Goal: Task Accomplishment & Management: Complete application form

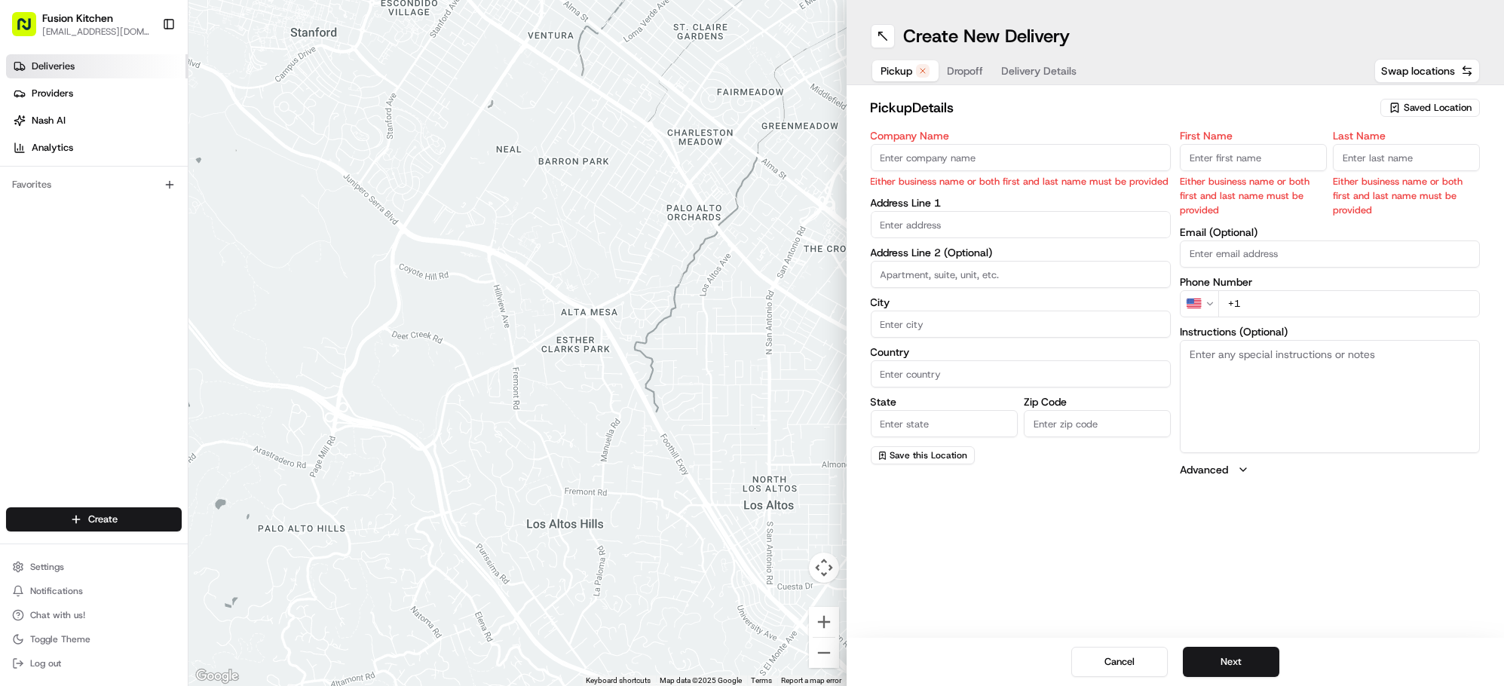
click at [55, 57] on link "Deliveries" at bounding box center [97, 66] width 182 height 24
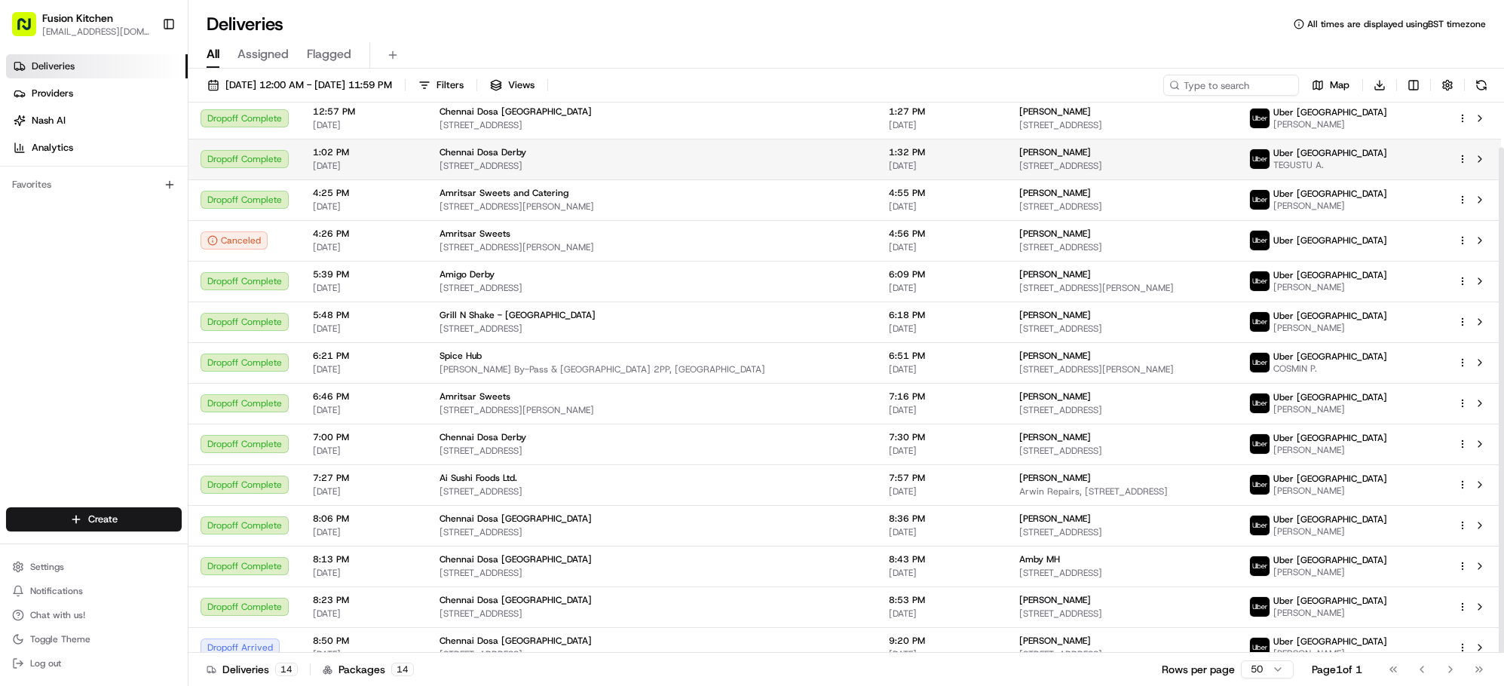
scroll to position [48, 0]
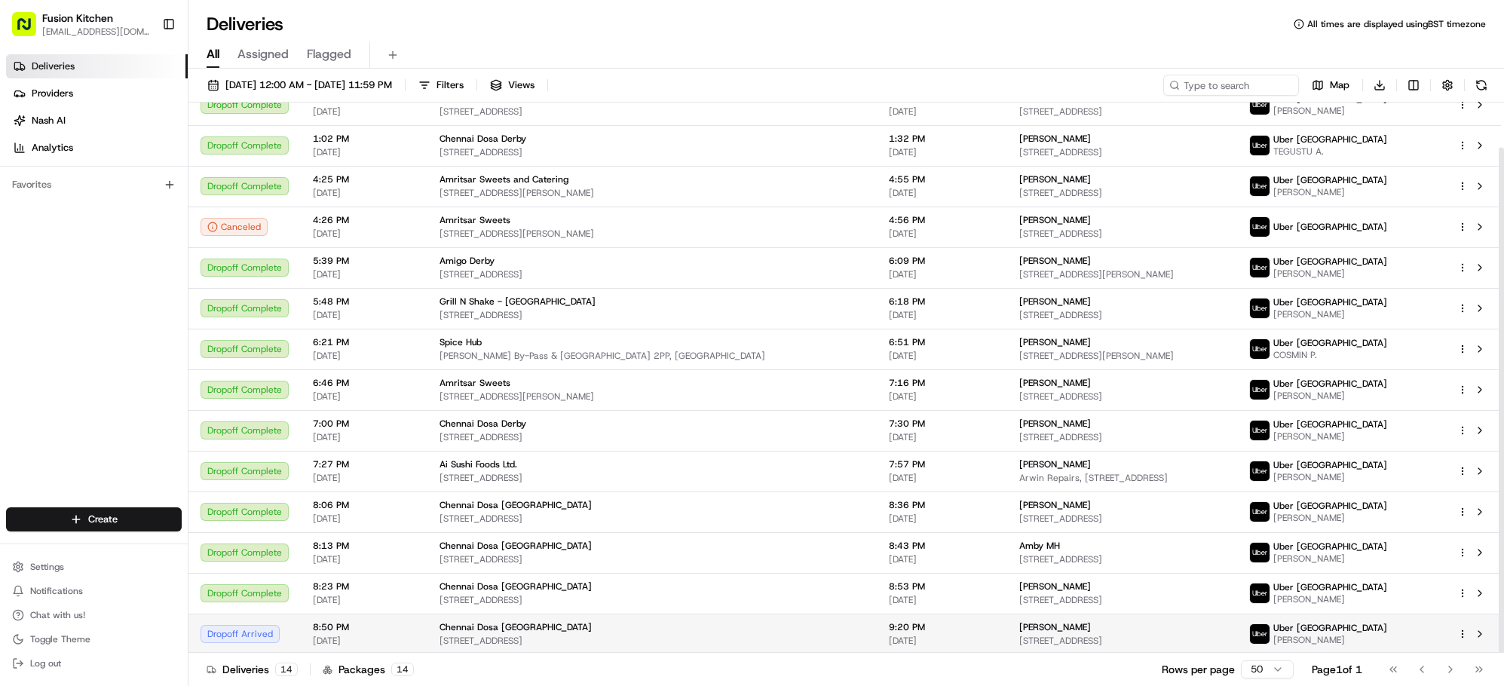
click at [1019, 635] on span "[STREET_ADDRESS]" at bounding box center [1122, 641] width 206 height 12
click at [1019, 630] on span "[PERSON_NAME]" at bounding box center [1055, 627] width 72 height 12
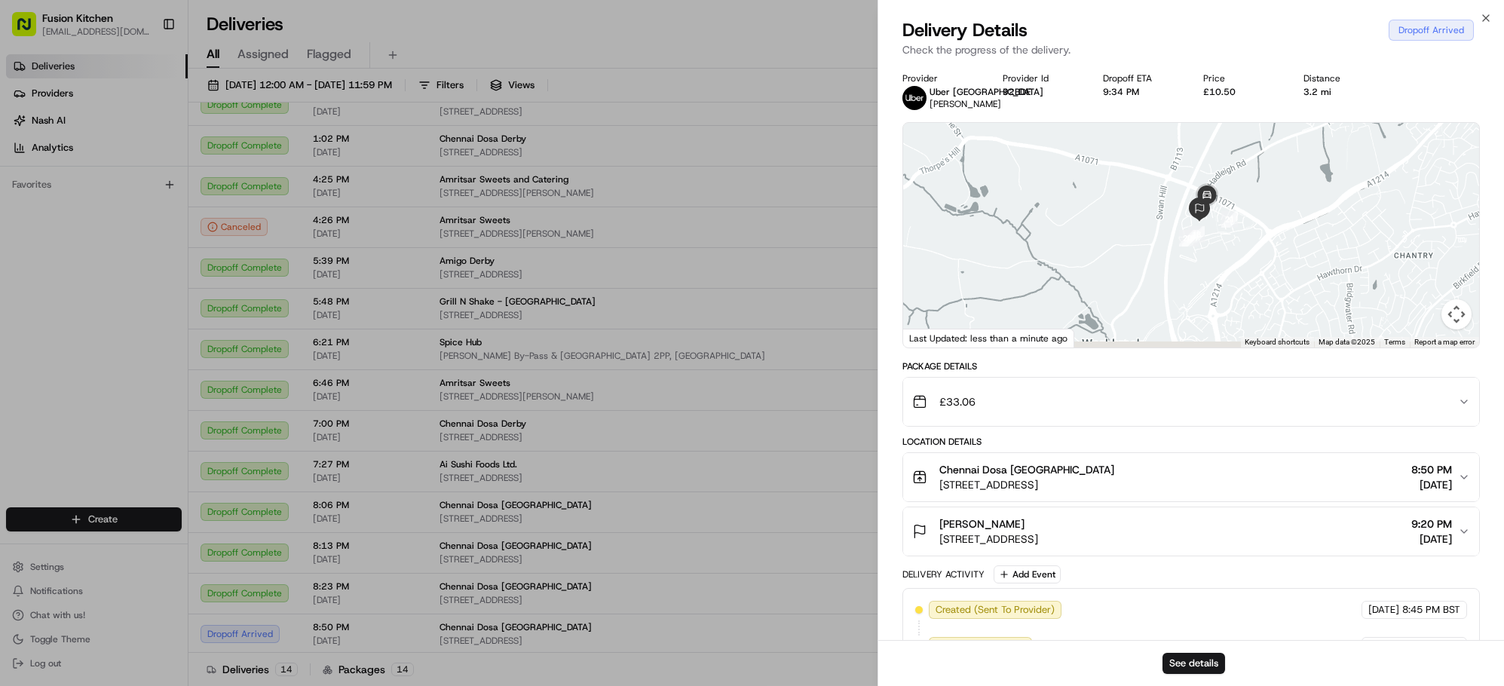
drag, startPoint x: 1304, startPoint y: 277, endPoint x: 1303, endPoint y: 193, distance: 83.7
click at [1303, 193] on div at bounding box center [1191, 235] width 576 height 225
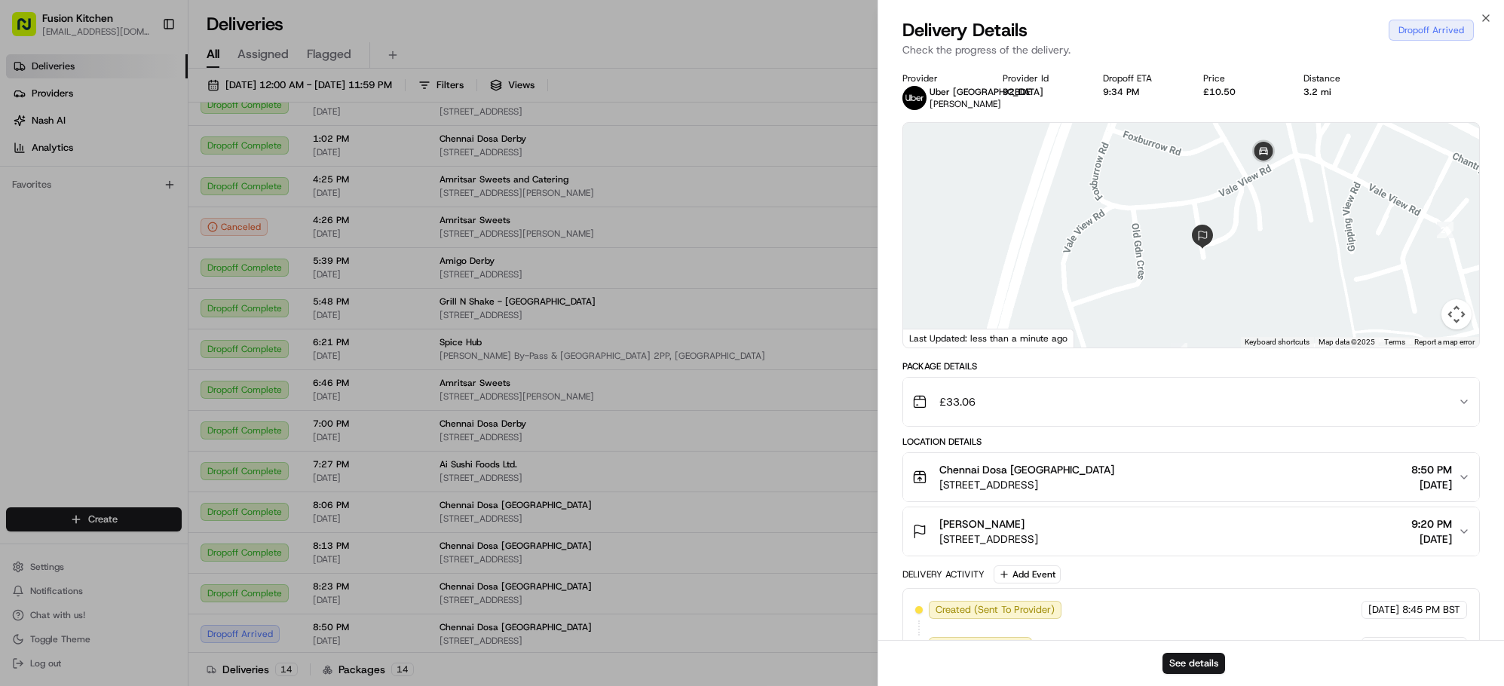
drag, startPoint x: 1299, startPoint y: 183, endPoint x: 1291, endPoint y: 243, distance: 60.1
click at [1291, 243] on div at bounding box center [1191, 235] width 576 height 225
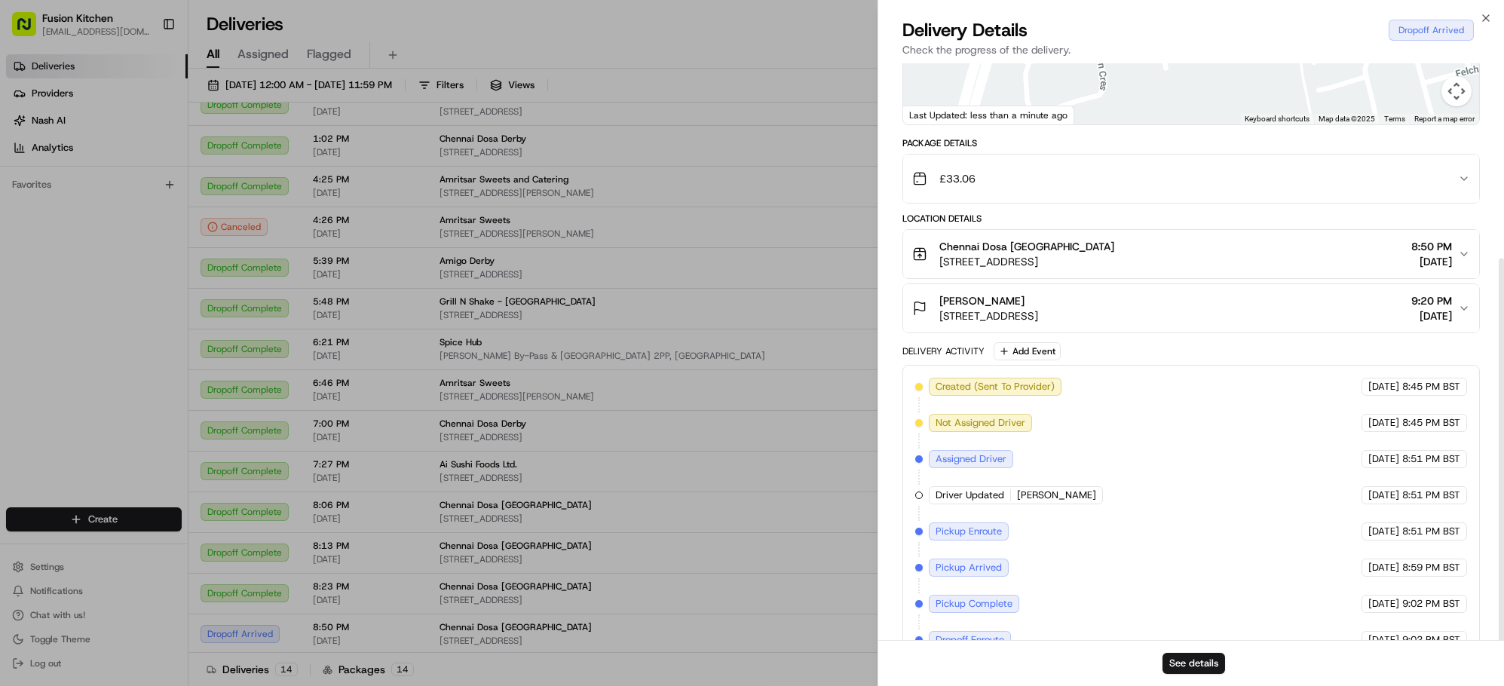
scroll to position [294, 0]
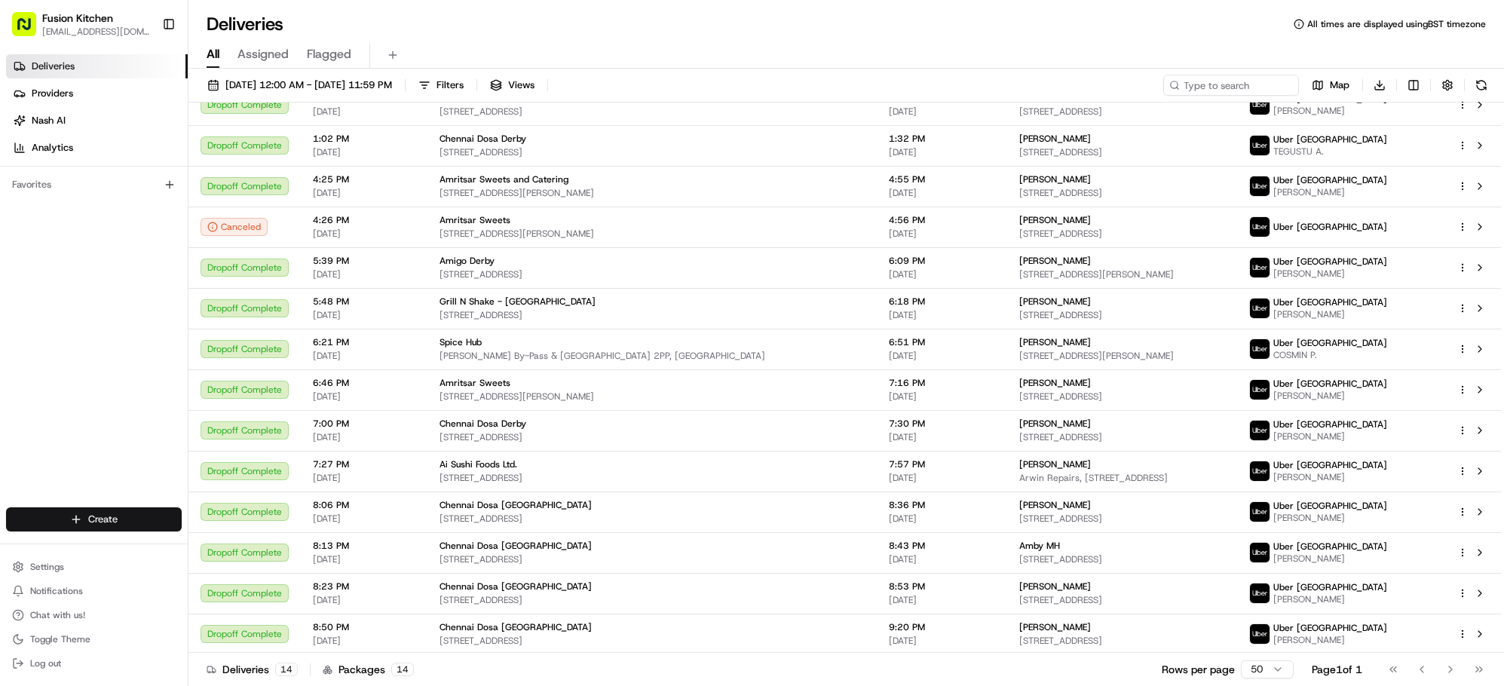
click at [97, 517] on html "Fusion Kitchen hari@fusionpos.uk Toggle Sidebar Deliveries Providers Nash AI An…" at bounding box center [752, 343] width 1504 height 686
click at [250, 553] on link "Delivery" at bounding box center [272, 548] width 168 height 27
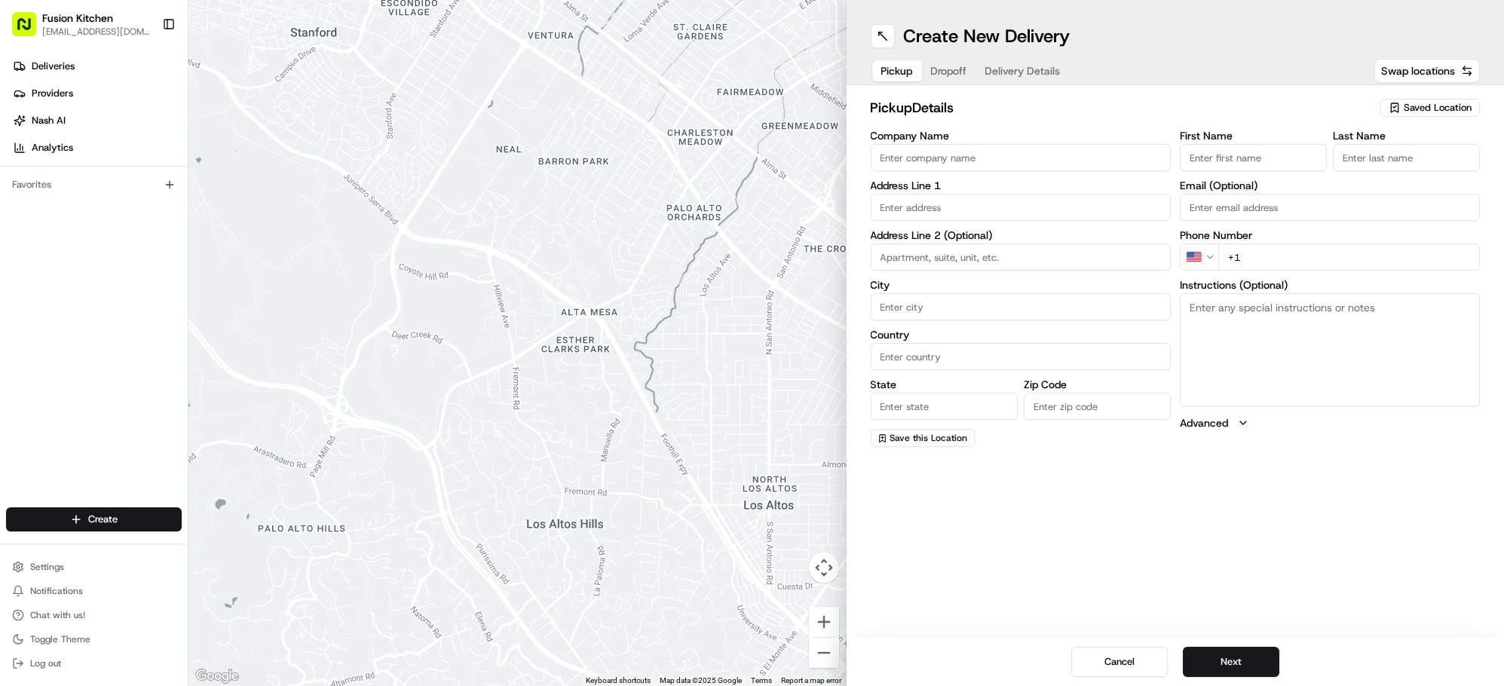
drag, startPoint x: 960, startPoint y: 144, endPoint x: 962, endPoint y: 155, distance: 10.8
click at [960, 144] on input "Company Name" at bounding box center [1021, 157] width 300 height 27
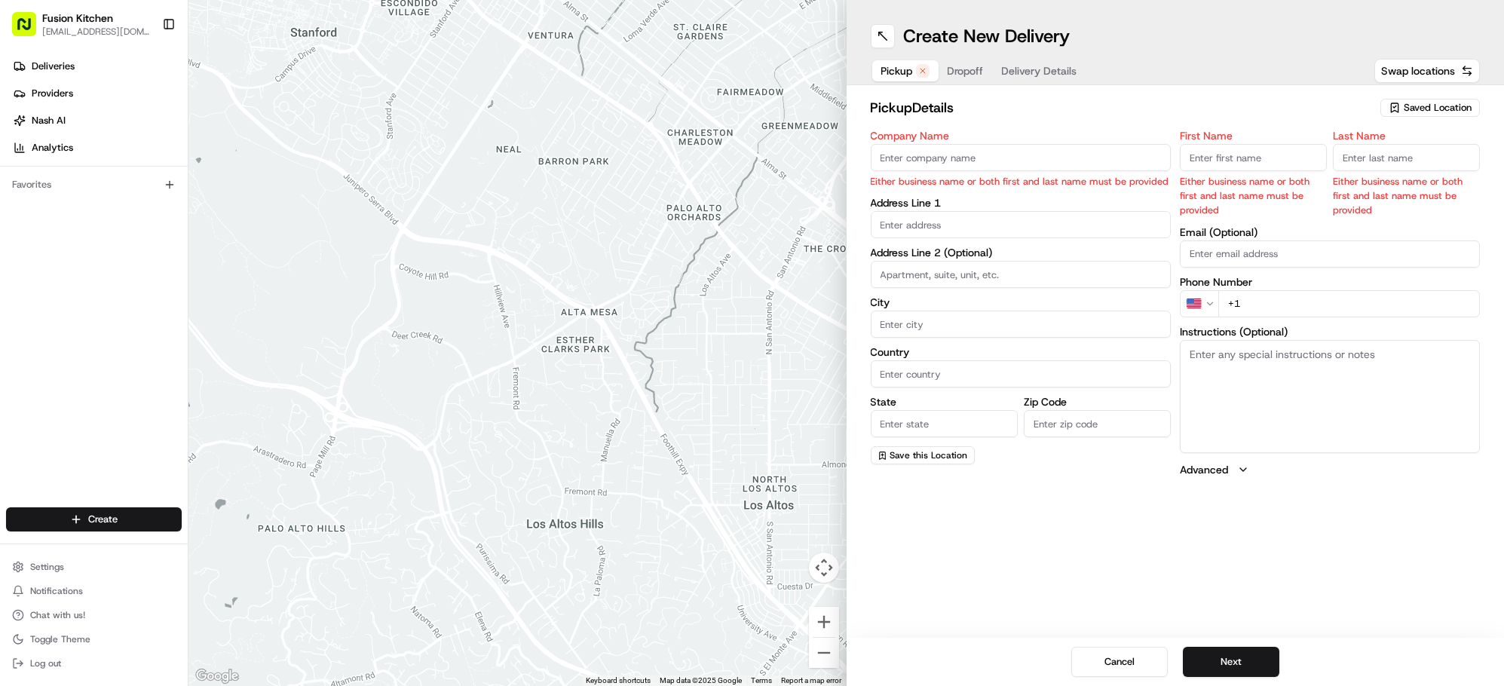
click at [940, 159] on input "Company Name" at bounding box center [1021, 157] width 300 height 27
type input "Radha Krishna Bhavan"
click at [1237, 167] on input "First Name" at bounding box center [1253, 157] width 147 height 27
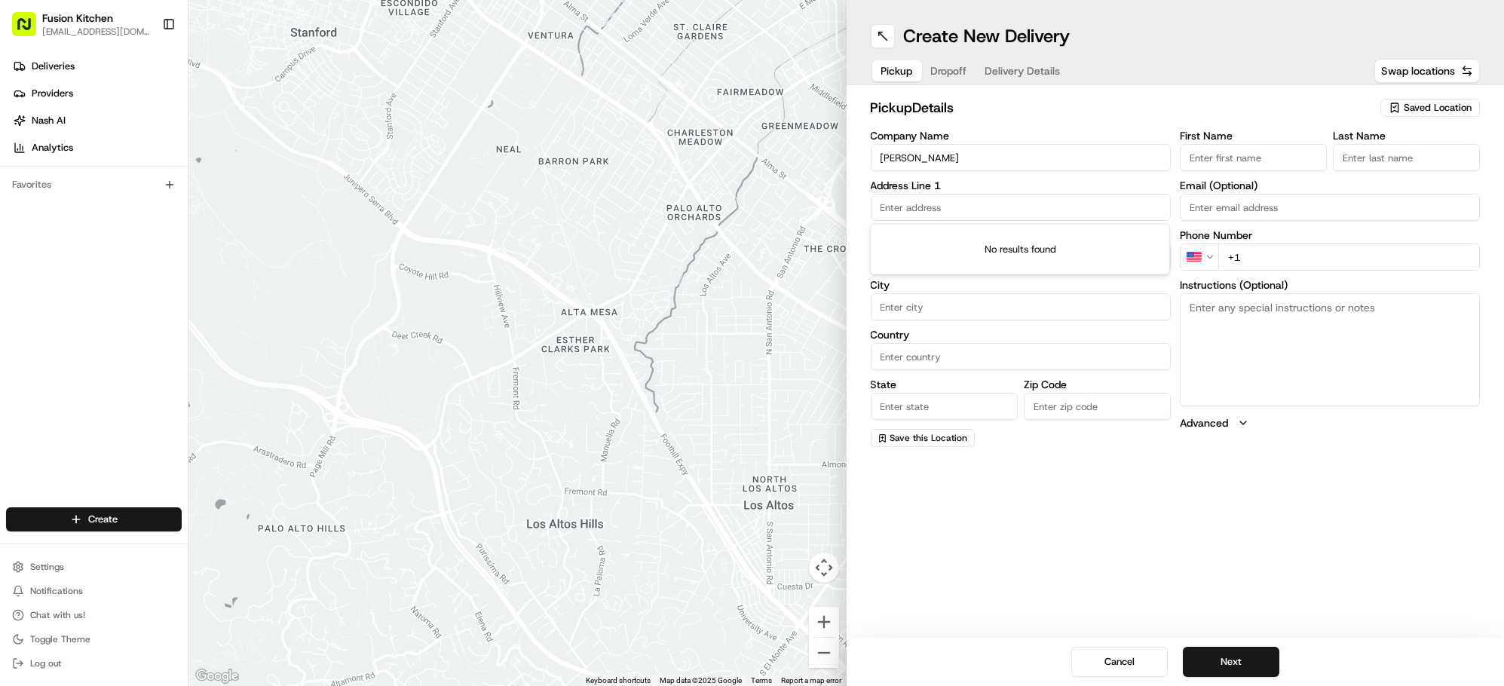
click at [973, 208] on input "text" at bounding box center [1021, 207] width 300 height 27
paste input "86 Tooting High Street, Tooting, London, SW17 0RN."
click at [1001, 235] on div "86 Tooting High Street, London SW17 0RN, UK" at bounding box center [1020, 239] width 293 height 23
type input "86 Tooting High St, London SW17 0RN, UK"
type input "London"
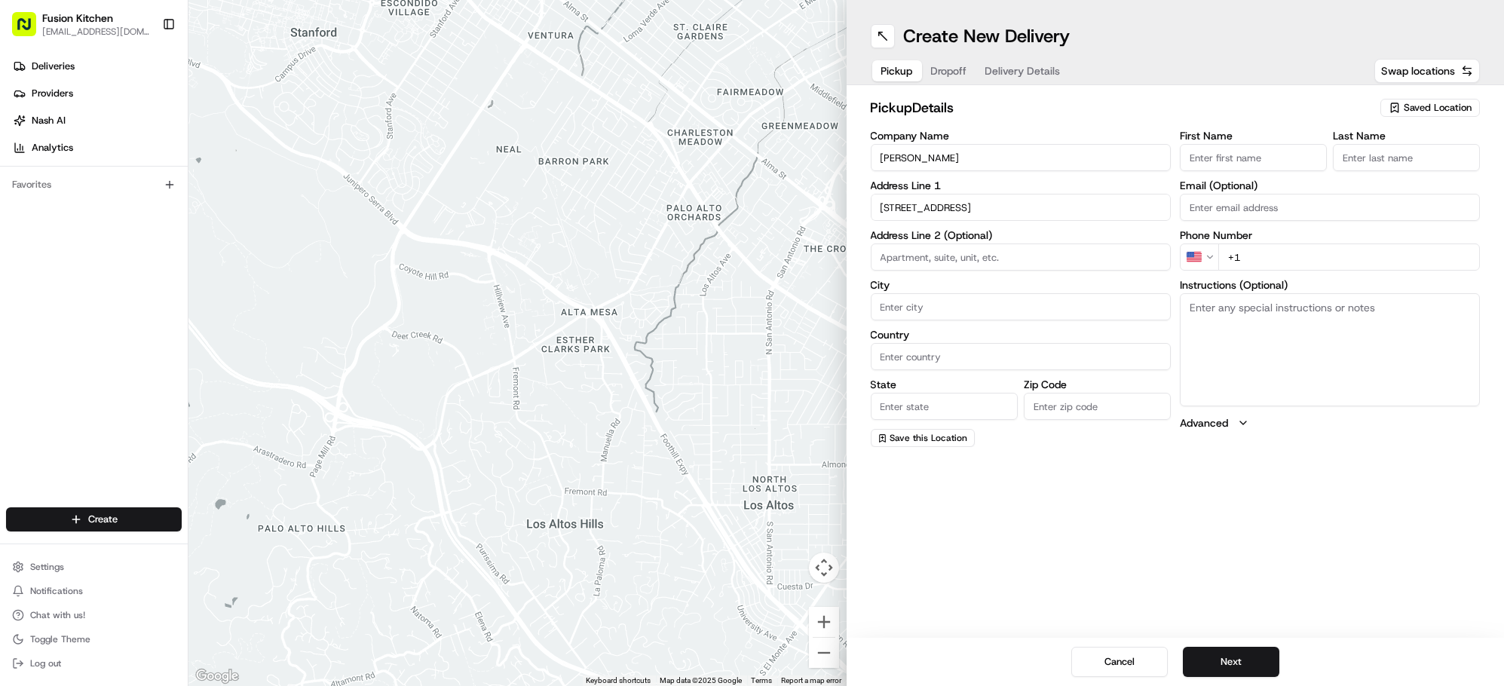
type input "United Kingdom"
type input "England"
type input "SW17 0RN"
type input "86 Tooting High Street"
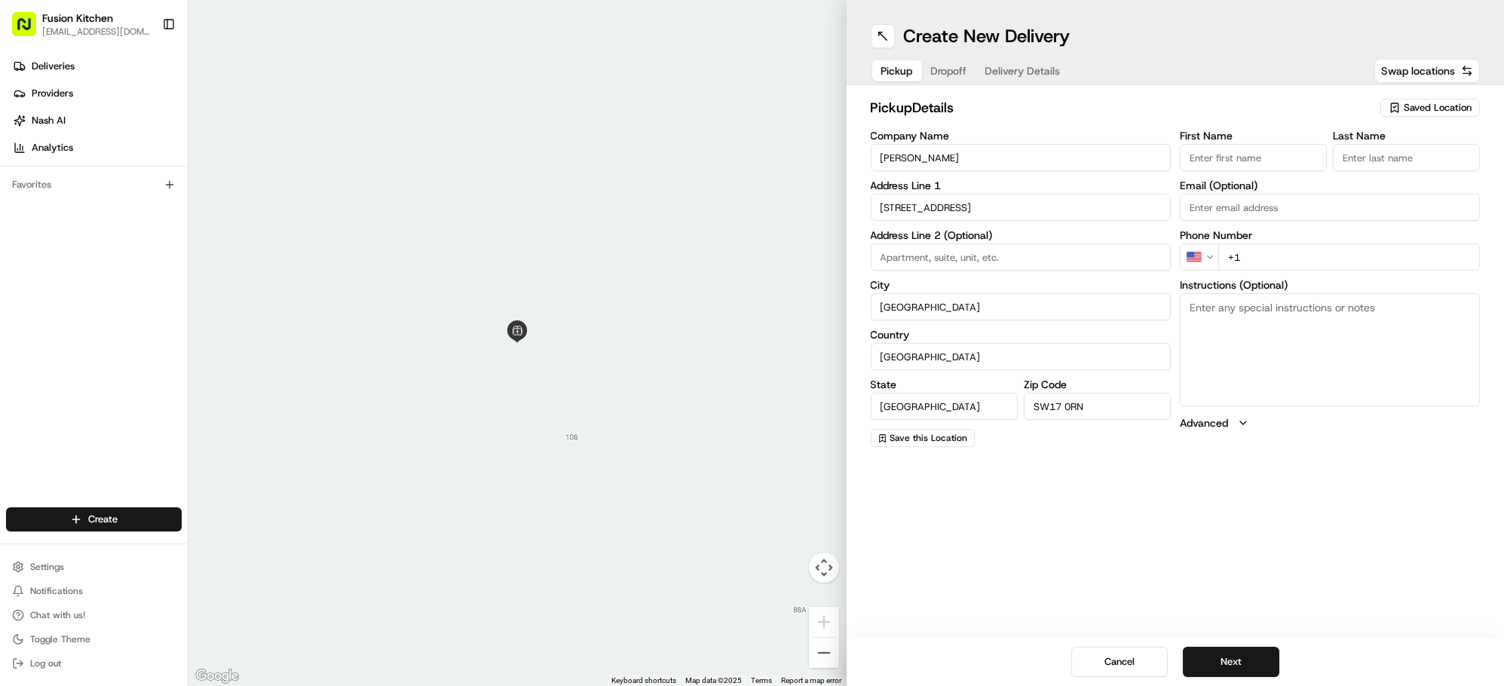
click at [1213, 253] on html "Fusion Kitchen hari@fusionpos.uk Toggle Sidebar Deliveries Providers Nash AI An…" at bounding box center [752, 343] width 1504 height 686
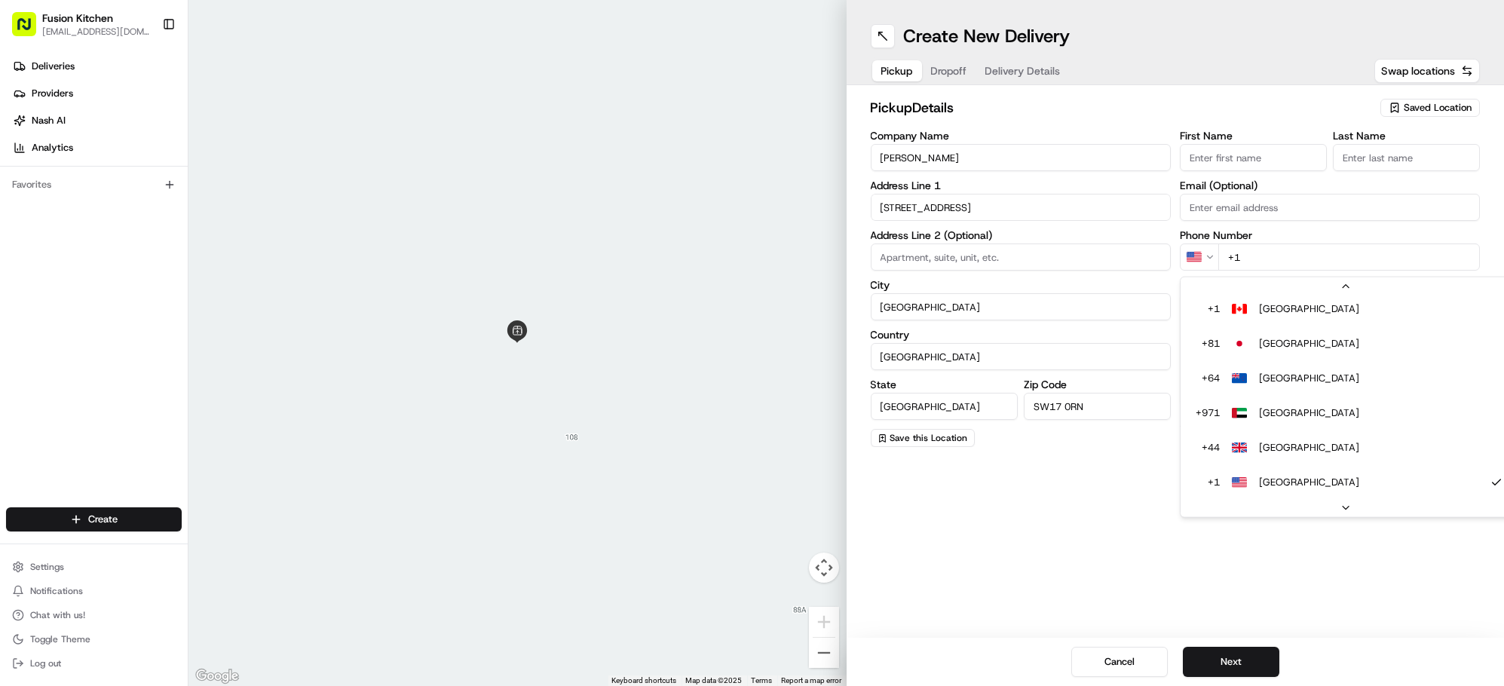
scroll to position [29, 0]
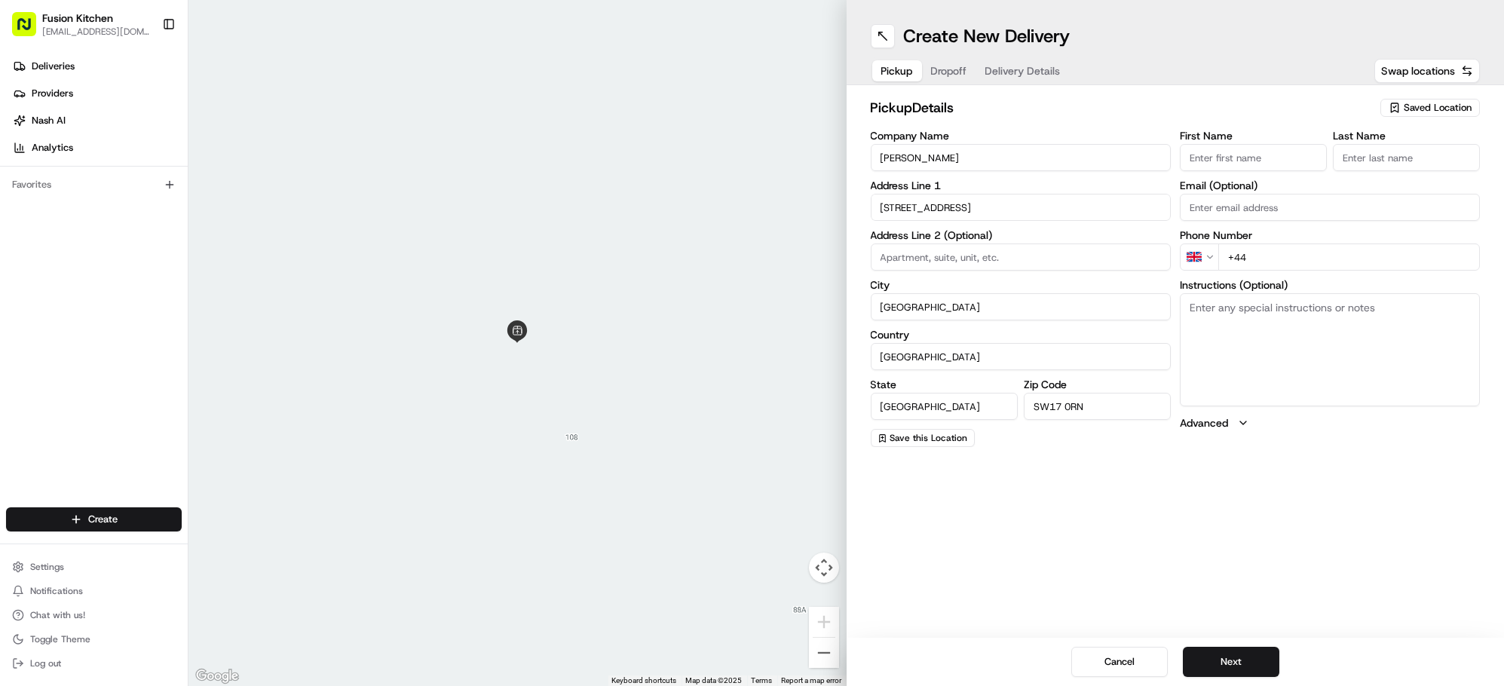
click at [1277, 256] on input "+44" at bounding box center [1349, 257] width 262 height 27
paste input "861 70"
click at [1322, 262] on input "+44 861 70" at bounding box center [1349, 257] width 262 height 27
drag, startPoint x: 1293, startPoint y: 251, endPoint x: 1252, endPoint y: 256, distance: 41.1
click at [1252, 256] on input "+44 861 70" at bounding box center [1349, 257] width 262 height 27
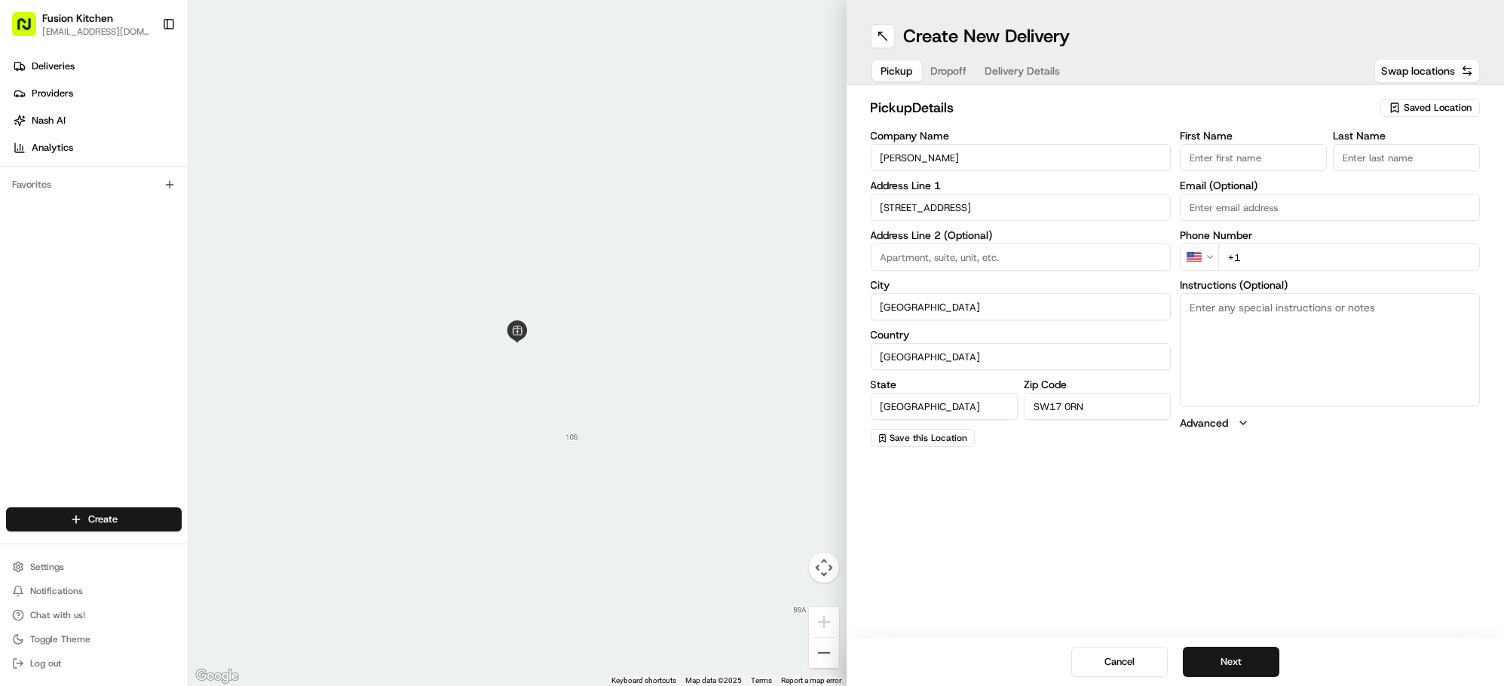
click at [1209, 259] on html "Fusion Kitchen hari@fusionpos.uk Toggle Sidebar Deliveries Providers Nash AI An…" at bounding box center [752, 343] width 1504 height 686
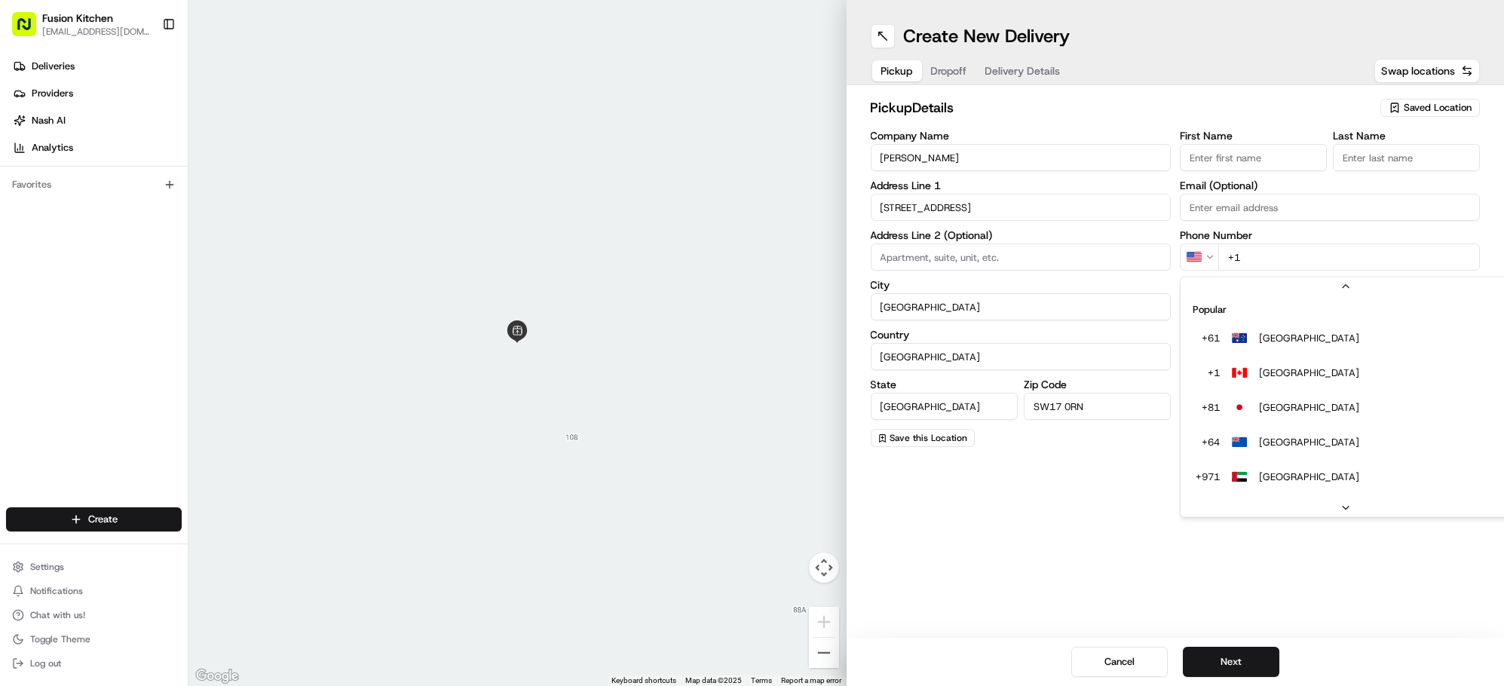
scroll to position [64, 0]
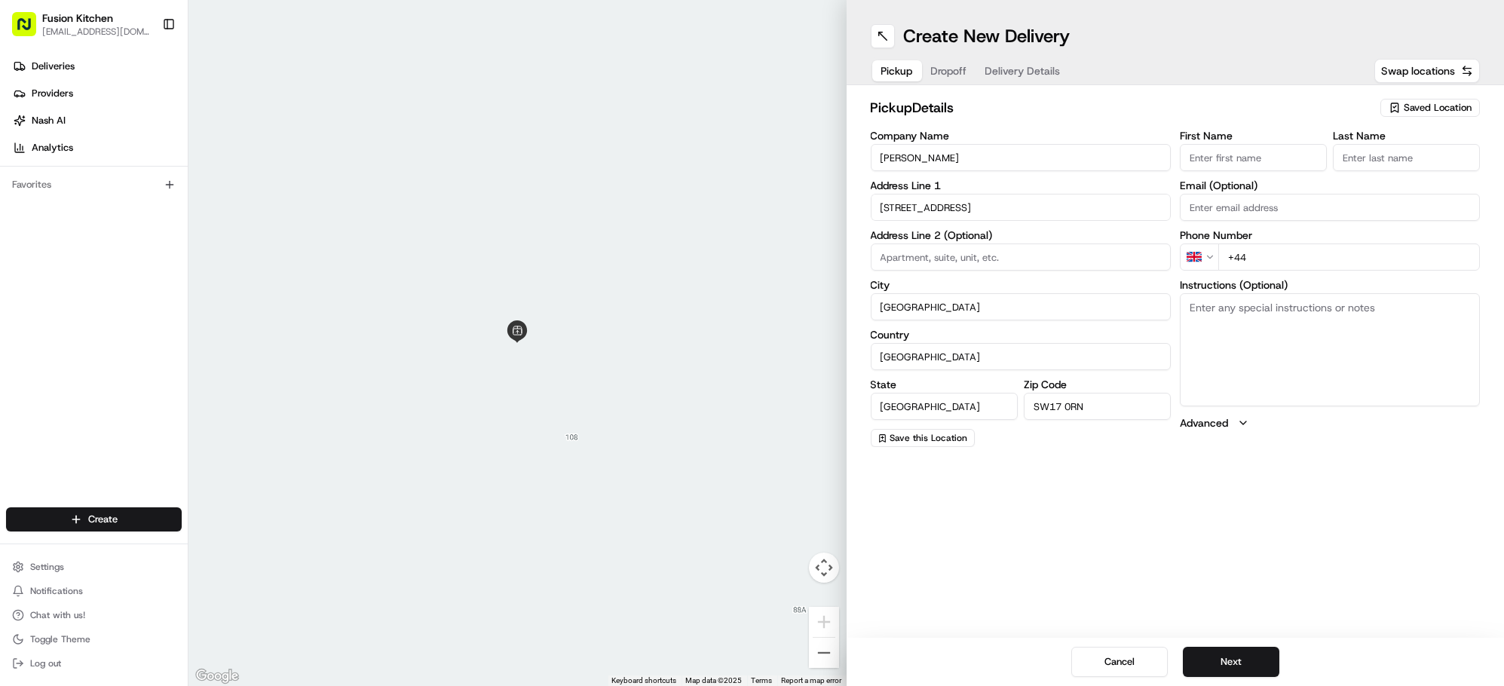
click at [1322, 260] on input "+44" at bounding box center [1349, 257] width 262 height 27
paste input "020 8682 0969"
type input "+44 020 8682 0969"
click at [1237, 647] on button "Next" at bounding box center [1231, 662] width 97 height 30
click at [1212, 258] on html "Fusion Kitchen hari@fusionpos.uk Toggle Sidebar Deliveries Providers Nash AI An…" at bounding box center [752, 343] width 1504 height 686
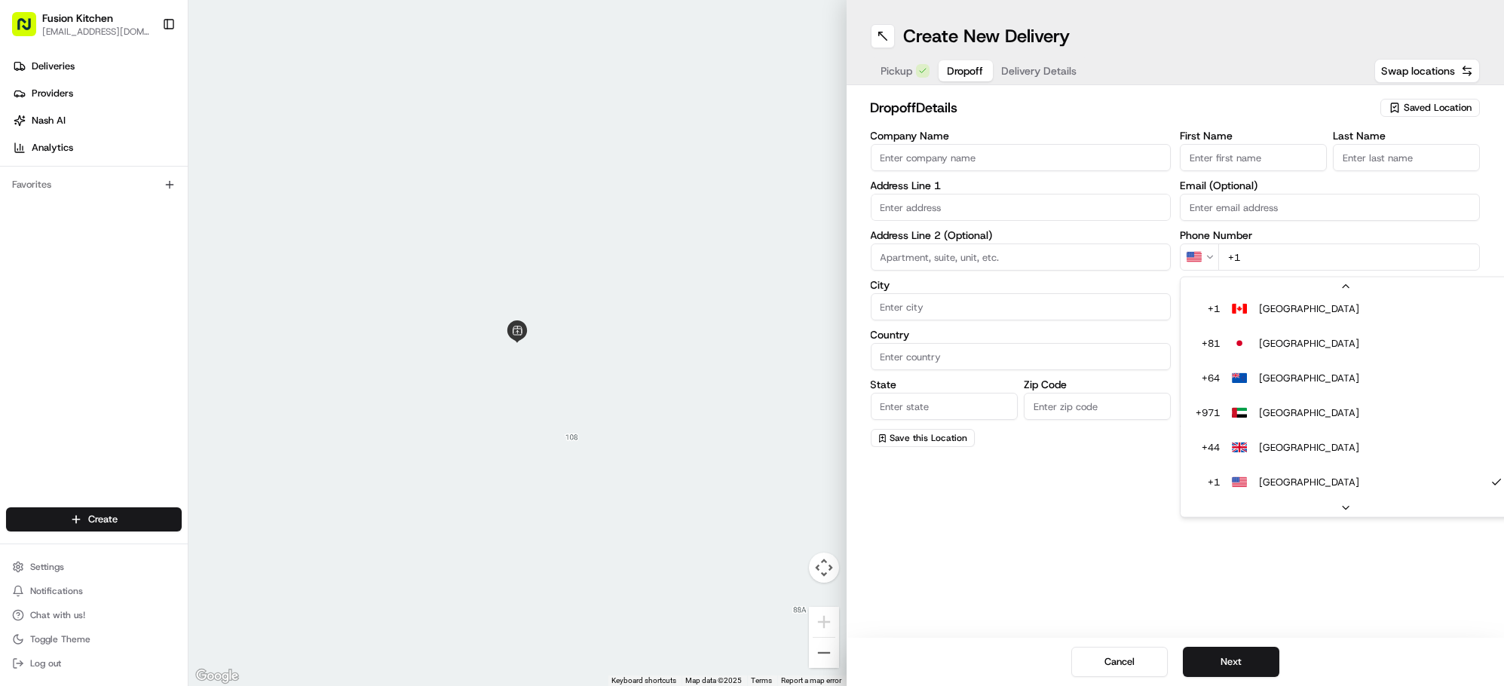
type input "+44"
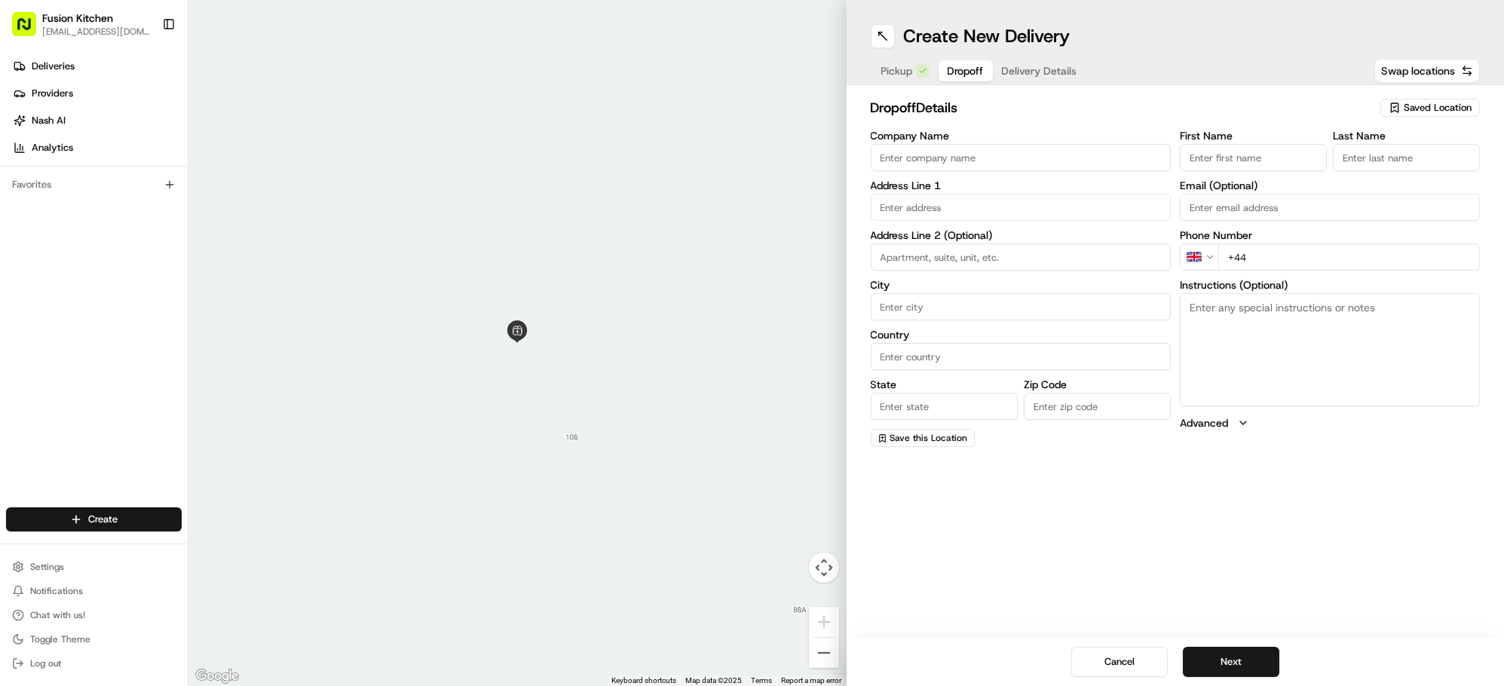
click at [1285, 334] on textarea "Instructions (Optional)" at bounding box center [1330, 349] width 300 height 113
paste textarea "Emma Eccleston | 07905945480 83, Flowersmead, London, SW17 7SZ"
drag, startPoint x: 1247, startPoint y: 350, endPoint x: 1189, endPoint y: 334, distance: 60.2
click at [1189, 334] on textarea "Emma Eccleston | 07905945480 83, Flowersmead, London, SW17 7SZ" at bounding box center [1330, 349] width 300 height 113
type textarea "Emma Eccleston | 07905945480 83, Flowersmead, London, SW17 7SZ"
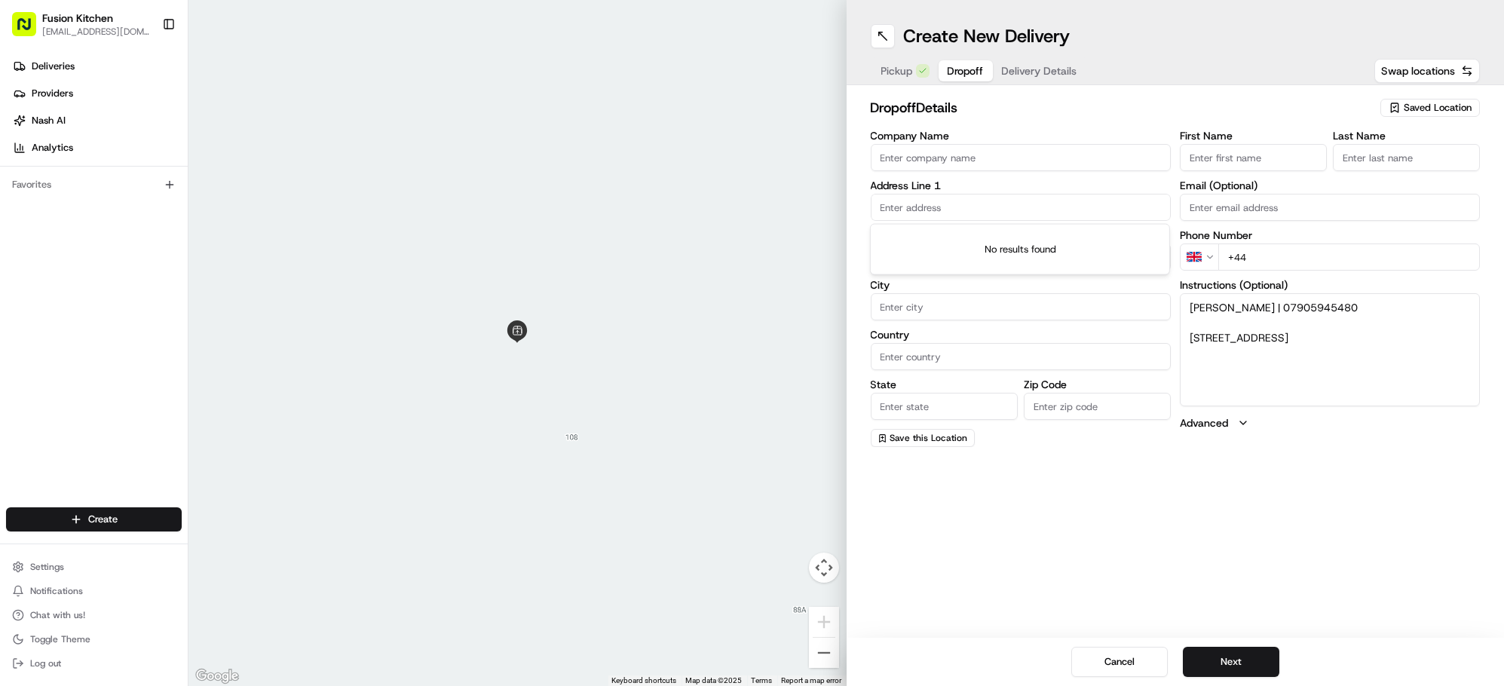
click at [994, 216] on input "text" at bounding box center [1021, 207] width 300 height 27
paste input "83, Flowersmead, London, SW17 7SZ"
click at [1020, 241] on div "83 Flowersmead, London SW17 7SZ, UK" at bounding box center [1020, 239] width 293 height 23
type input "83 Flowersmead, London SW17 7SZ, UK"
type input "London"
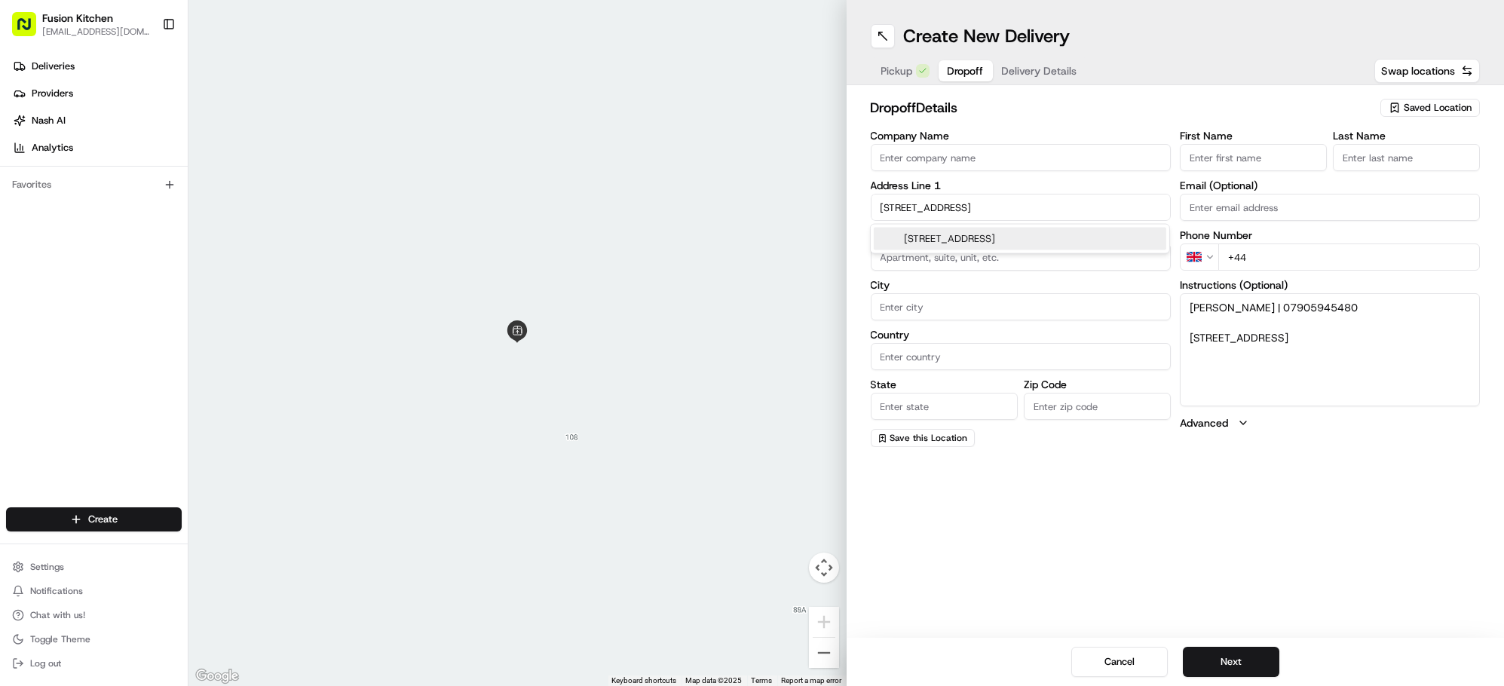
type input "United Kingdom"
type input "England"
type input "SW17 7SZ"
type input "83 Flowersmead"
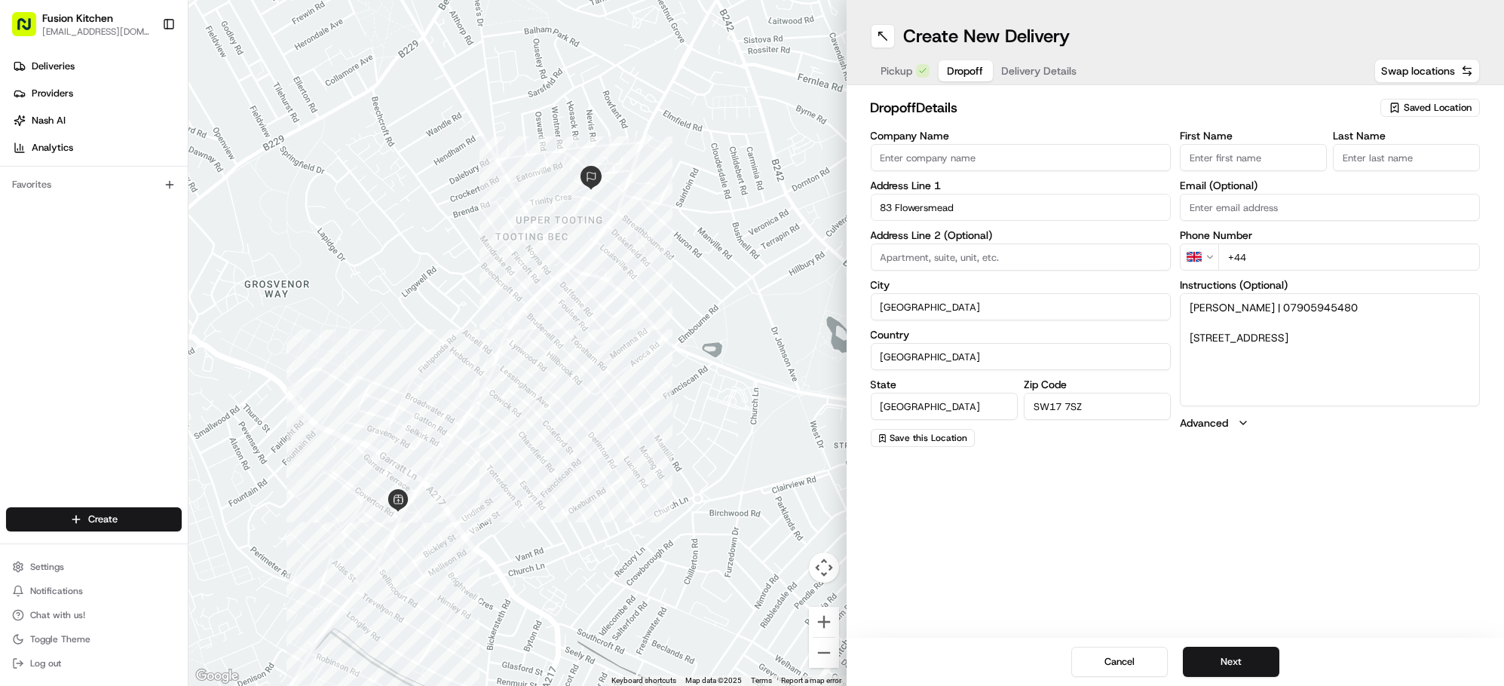
drag, startPoint x: 1361, startPoint y: 306, endPoint x: 1276, endPoint y: 298, distance: 85.6
click at [1276, 298] on textarea "Emma Eccleston | 07905945480 83, Flowersmead, London, SW17 7SZ" at bounding box center [1330, 349] width 300 height 113
click at [1317, 262] on input "+44" at bounding box center [1349, 257] width 262 height 27
paste input "07905 945480"
type input "+44 07905 945480"
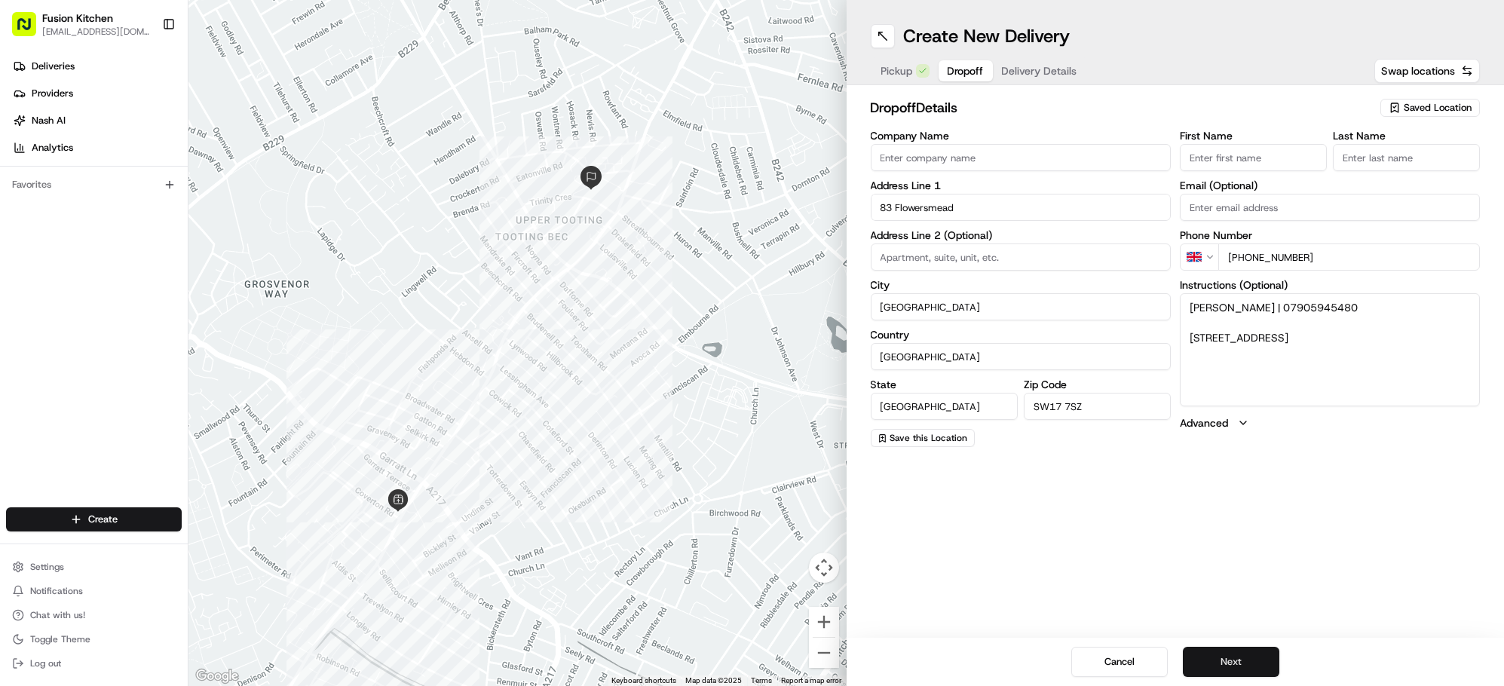
click at [1234, 657] on button "Next" at bounding box center [1231, 662] width 97 height 30
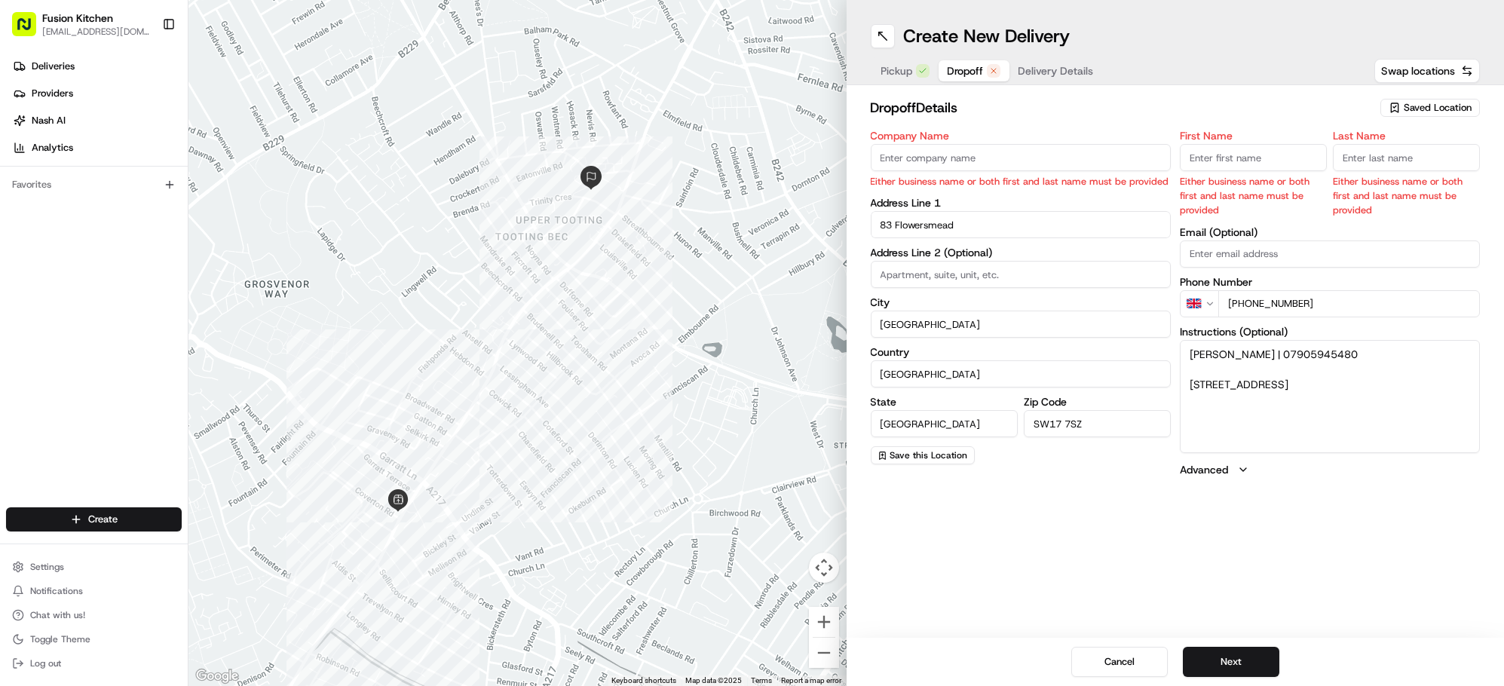
drag, startPoint x: 1267, startPoint y: 352, endPoint x: 1191, endPoint y: 351, distance: 75.4
click at [1191, 351] on textarea "Emma Eccleston | 07905945480 83, Flowersmead, London, SW17 7SZ" at bounding box center [1330, 396] width 300 height 113
click at [1237, 160] on input "First Name" at bounding box center [1253, 157] width 147 height 27
paste input "Emma Eccleston"
drag, startPoint x: 1262, startPoint y: 159, endPoint x: 1222, endPoint y: 156, distance: 40.1
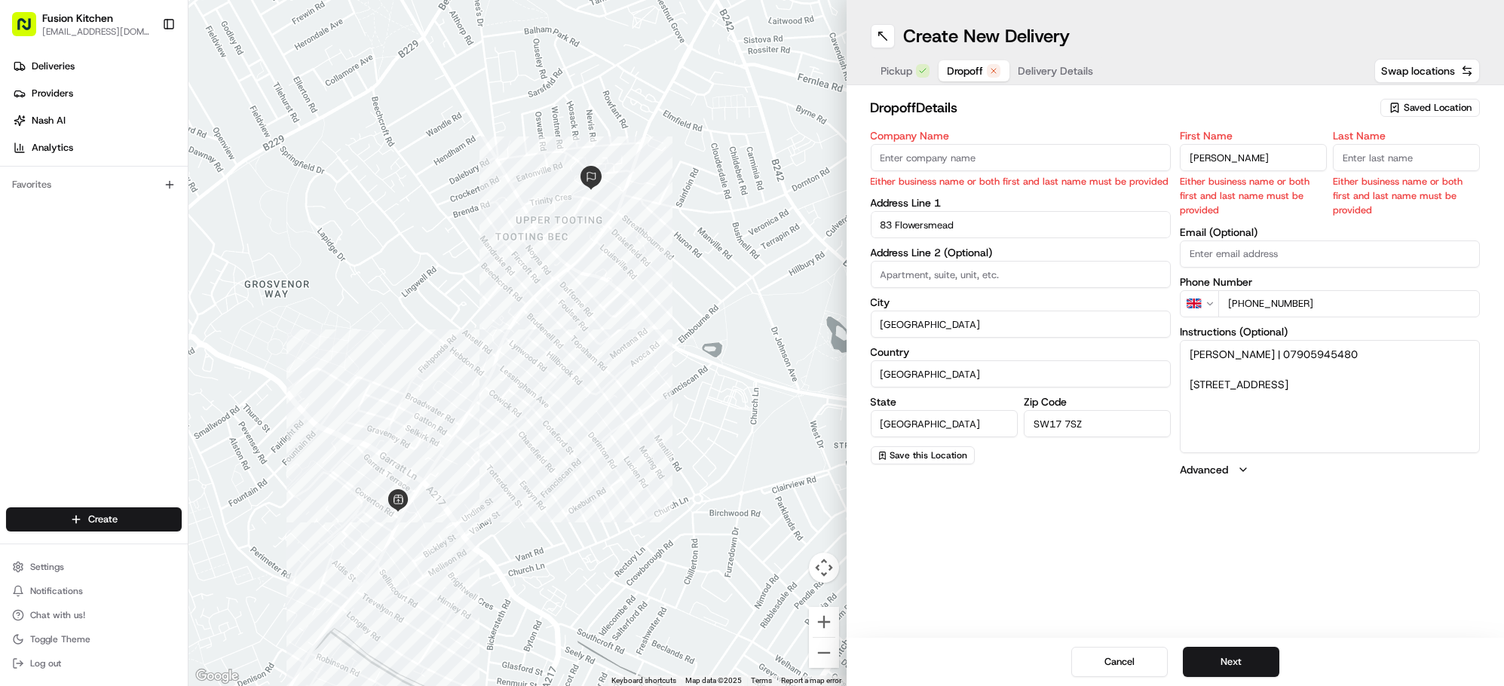
click at [1222, 156] on input "Emma Eccleston" at bounding box center [1253, 157] width 147 height 27
type input "Emma"
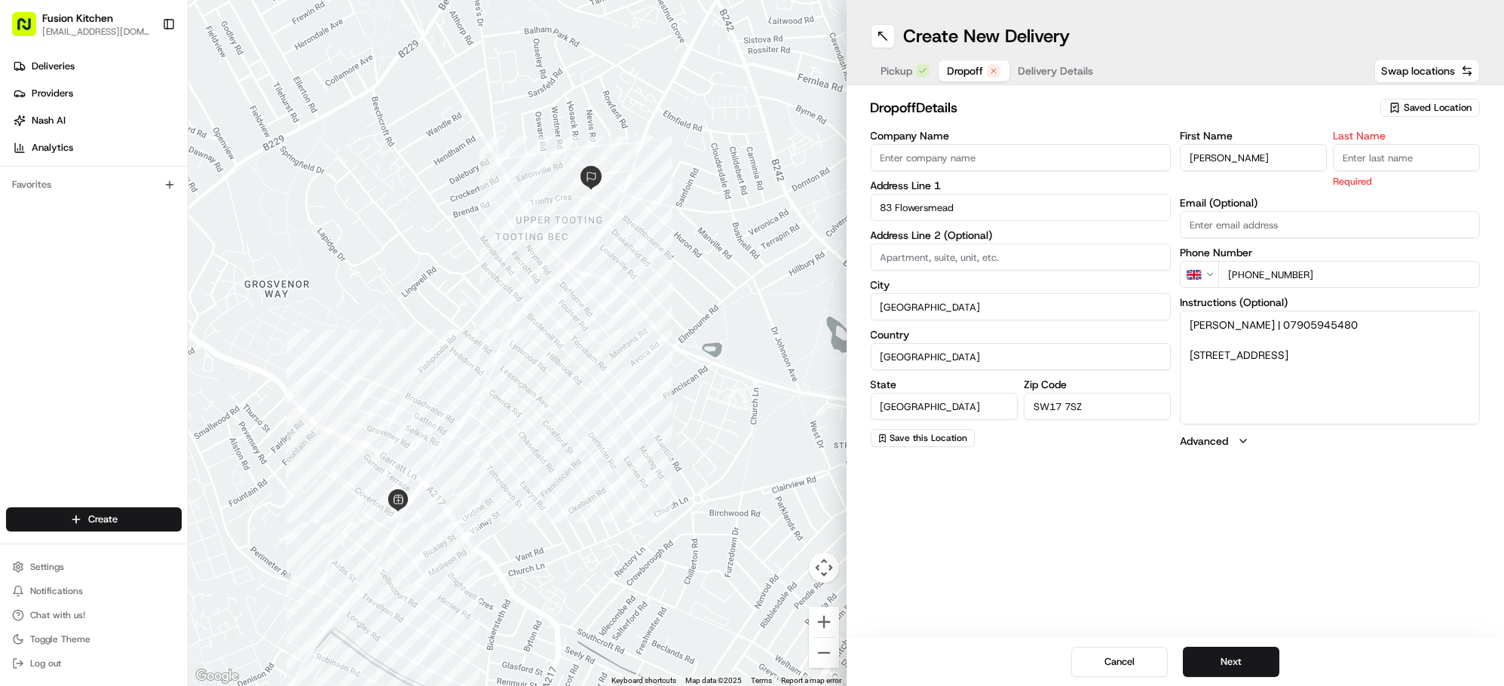
click at [1373, 155] on input "Last Name" at bounding box center [1406, 157] width 147 height 27
paste input "Eccleston"
type input "Eccleston"
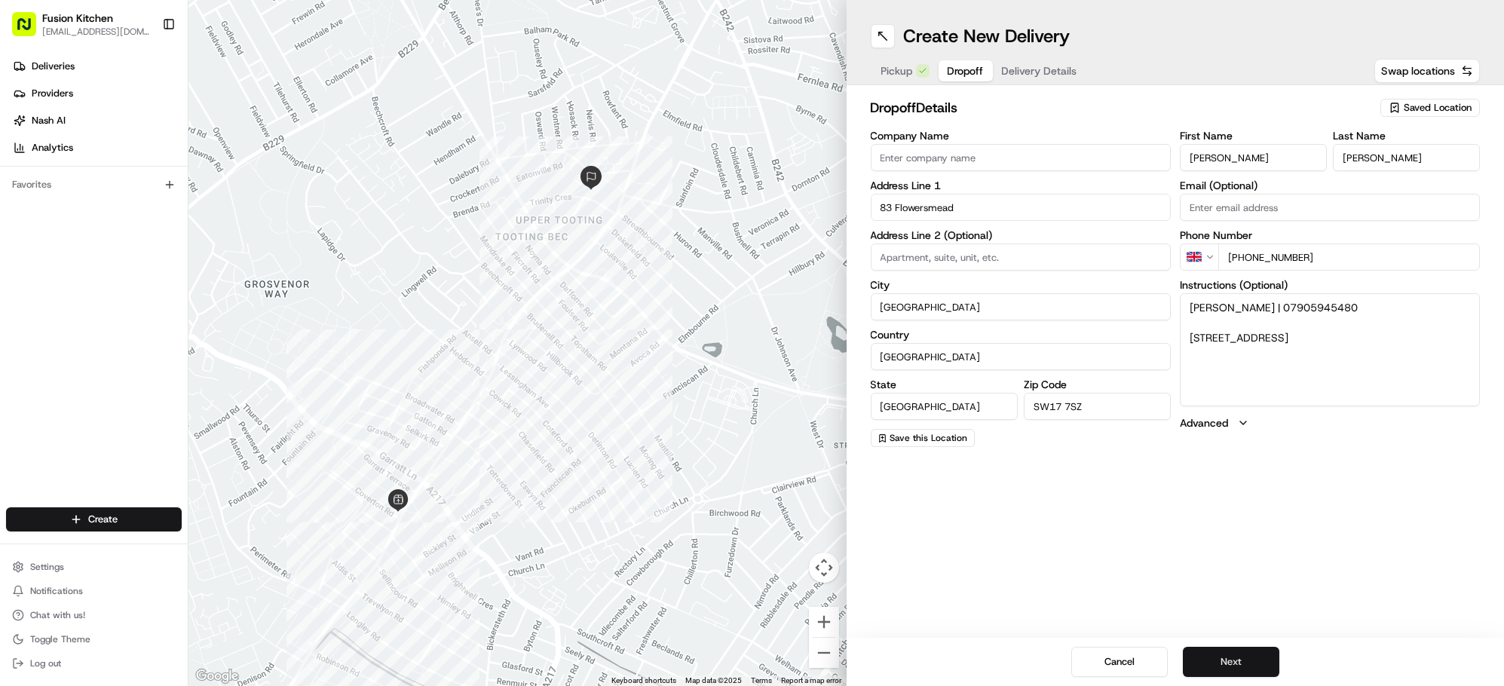
click at [1250, 655] on button "Next" at bounding box center [1231, 662] width 97 height 30
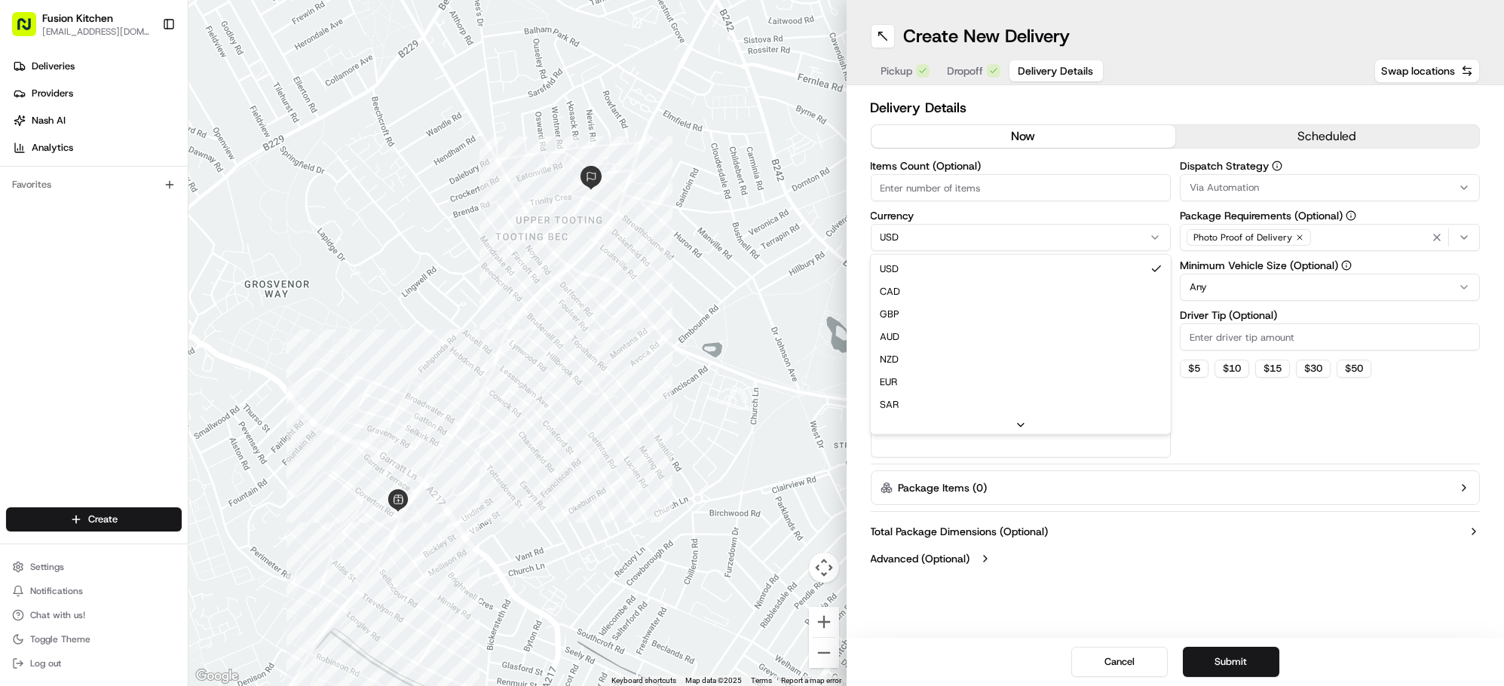
click at [1023, 238] on html "Fusion Kitchen hari@fusionpos.uk Toggle Sidebar Deliveries Providers Nash AI An…" at bounding box center [752, 343] width 1504 height 686
click at [1047, 290] on input "Package Value" at bounding box center [1021, 287] width 300 height 27
paste input "68.49"
type input "68.49"
click at [963, 67] on span "Dropoff" at bounding box center [966, 70] width 36 height 15
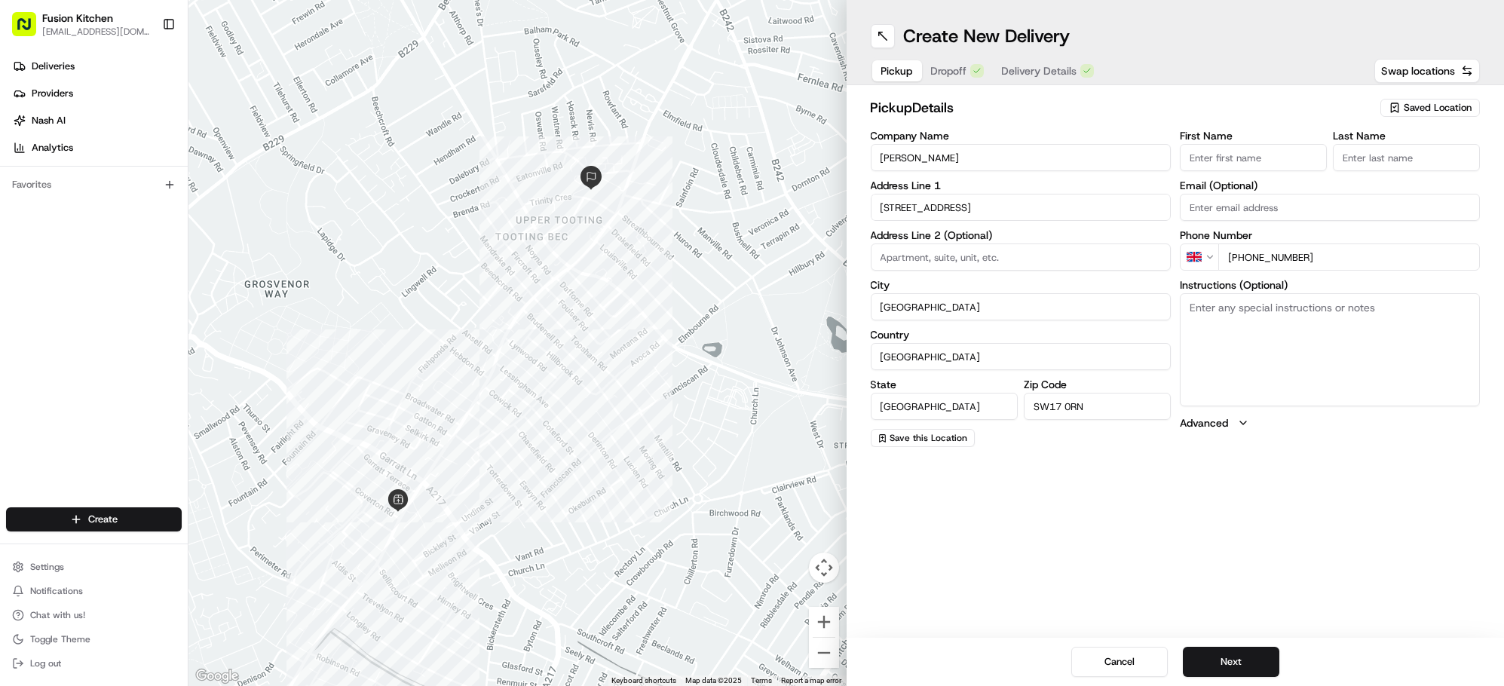
click at [901, 64] on span "Pickup" at bounding box center [897, 70] width 32 height 15
click at [953, 72] on span "Dropoff" at bounding box center [949, 70] width 36 height 15
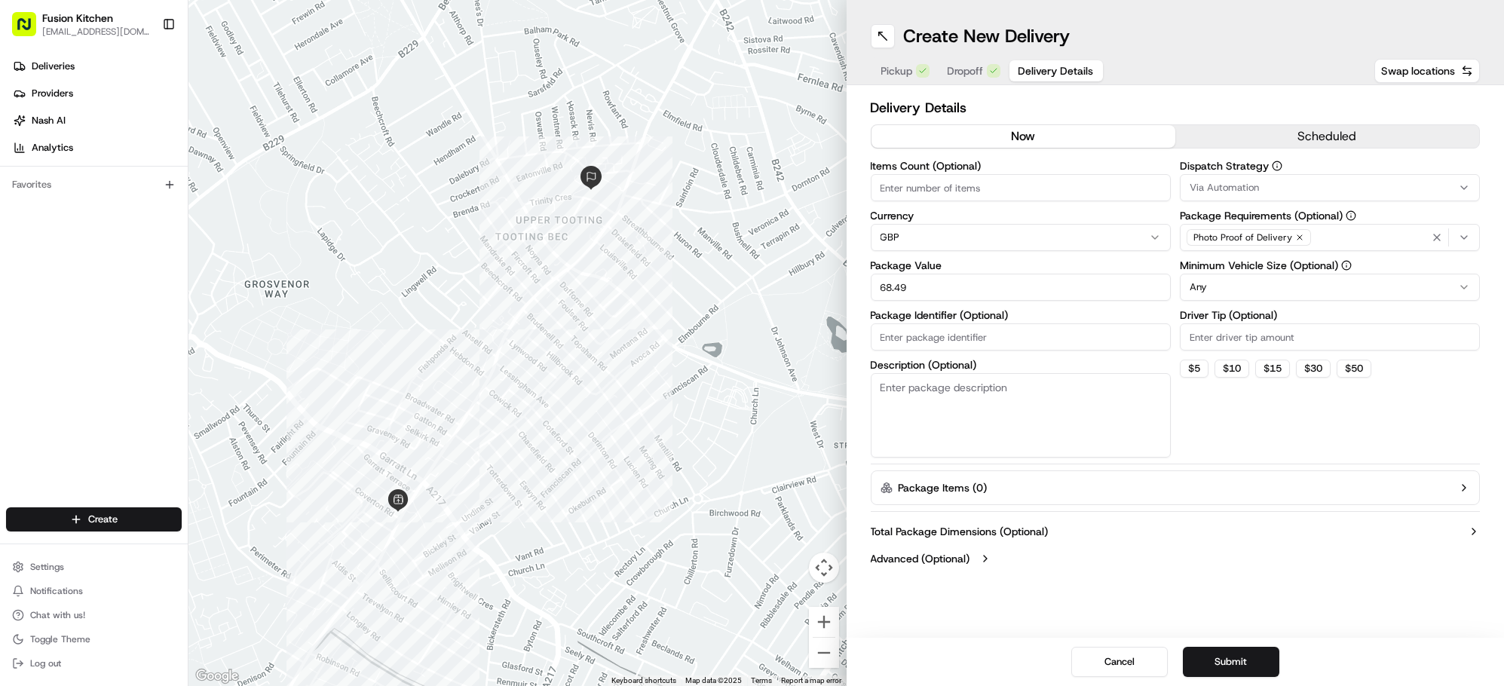
click at [1040, 66] on span "Delivery Details" at bounding box center [1056, 70] width 75 height 15
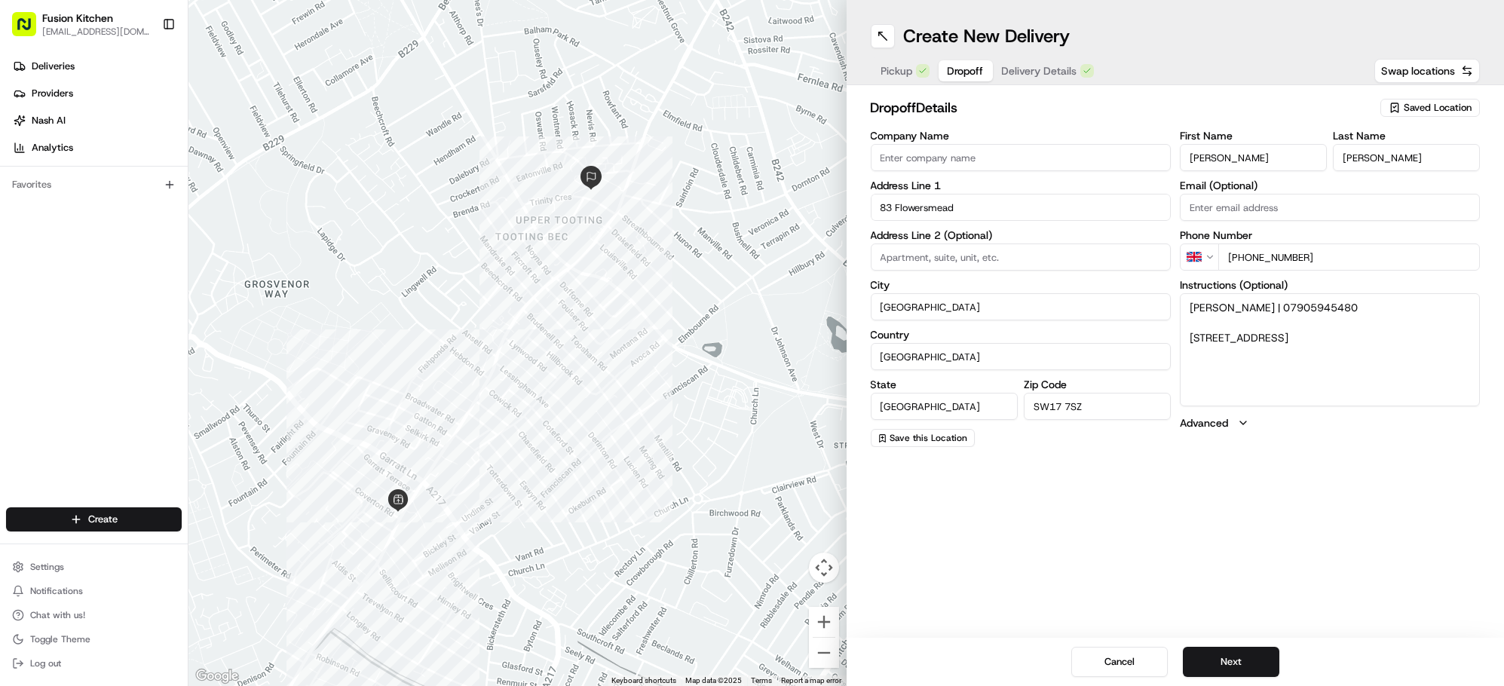
click at [971, 68] on span "Dropoff" at bounding box center [966, 70] width 36 height 15
click at [1241, 653] on button "Next" at bounding box center [1231, 662] width 97 height 30
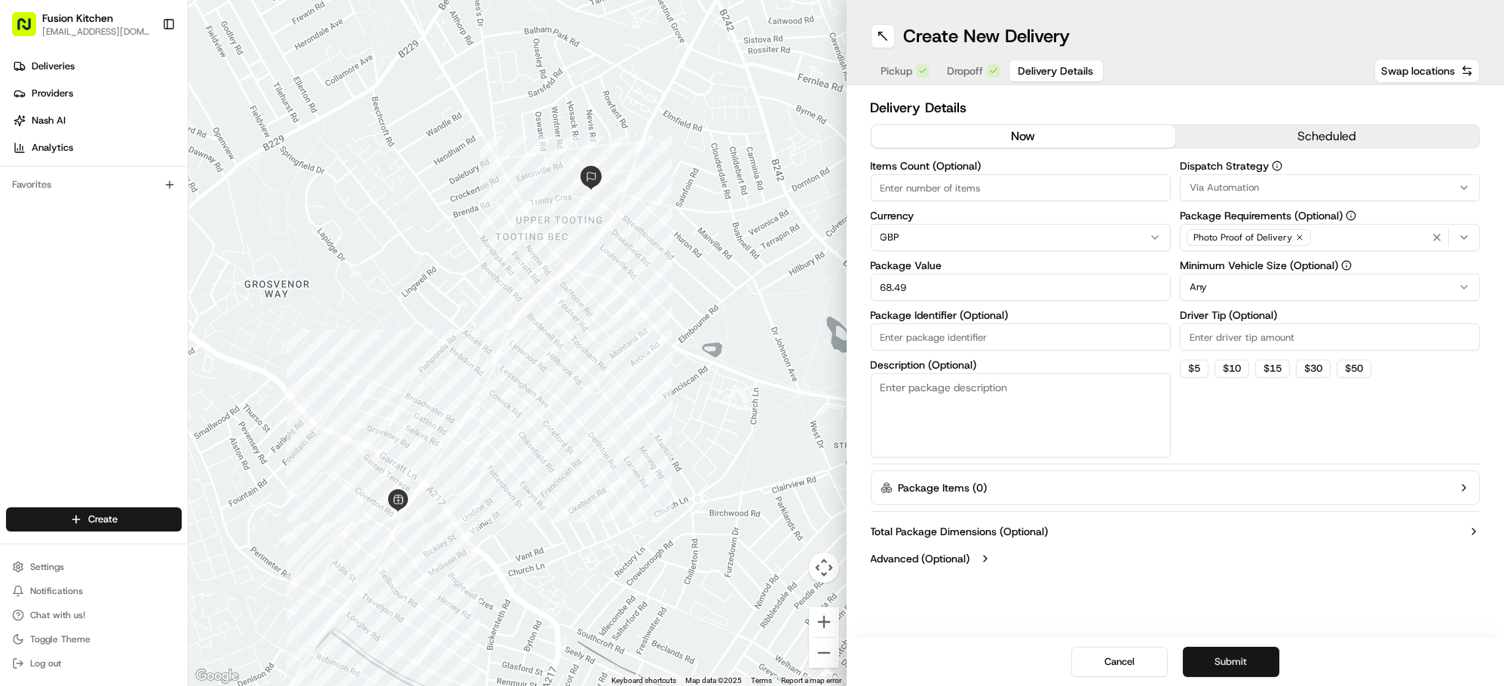
click at [1241, 653] on button "Submit" at bounding box center [1231, 662] width 97 height 30
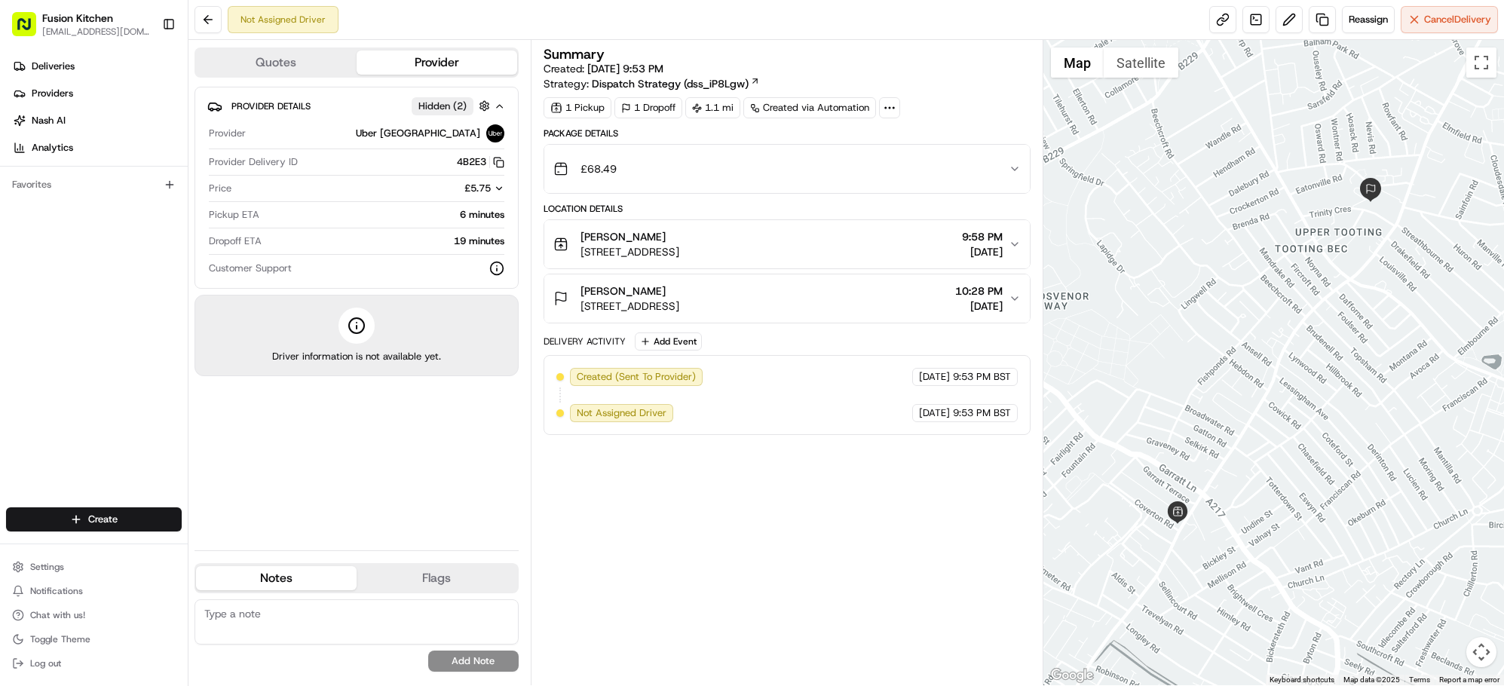
click at [891, 308] on div "Emma Eccleston 83 Flowersmead, London SW17 7SZ, UK 10:28 PM 08/20/2025" at bounding box center [781, 298] width 456 height 30
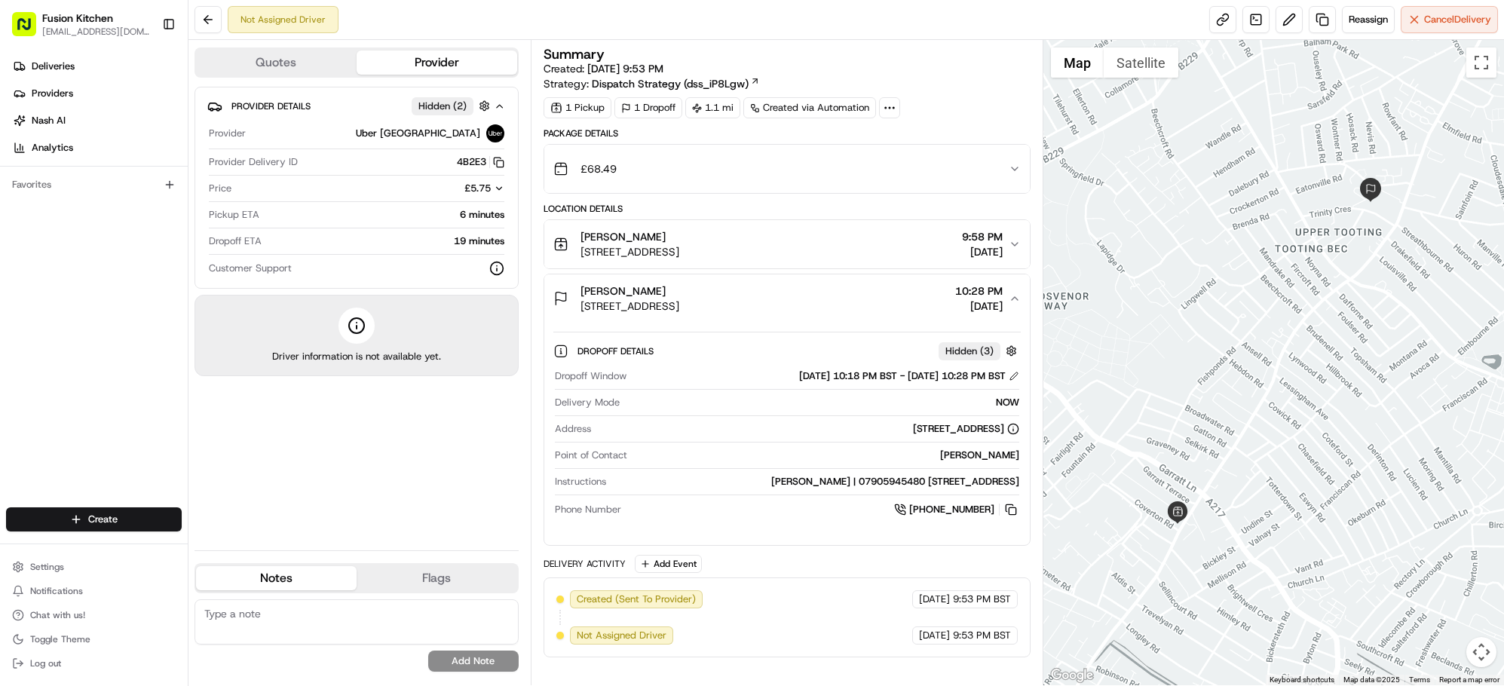
click at [875, 259] on div "Radha Krishna Bhavan 86 Tooting High St, London SW17 0RN, UK 9:58 PM 08/20/2025" at bounding box center [781, 244] width 456 height 30
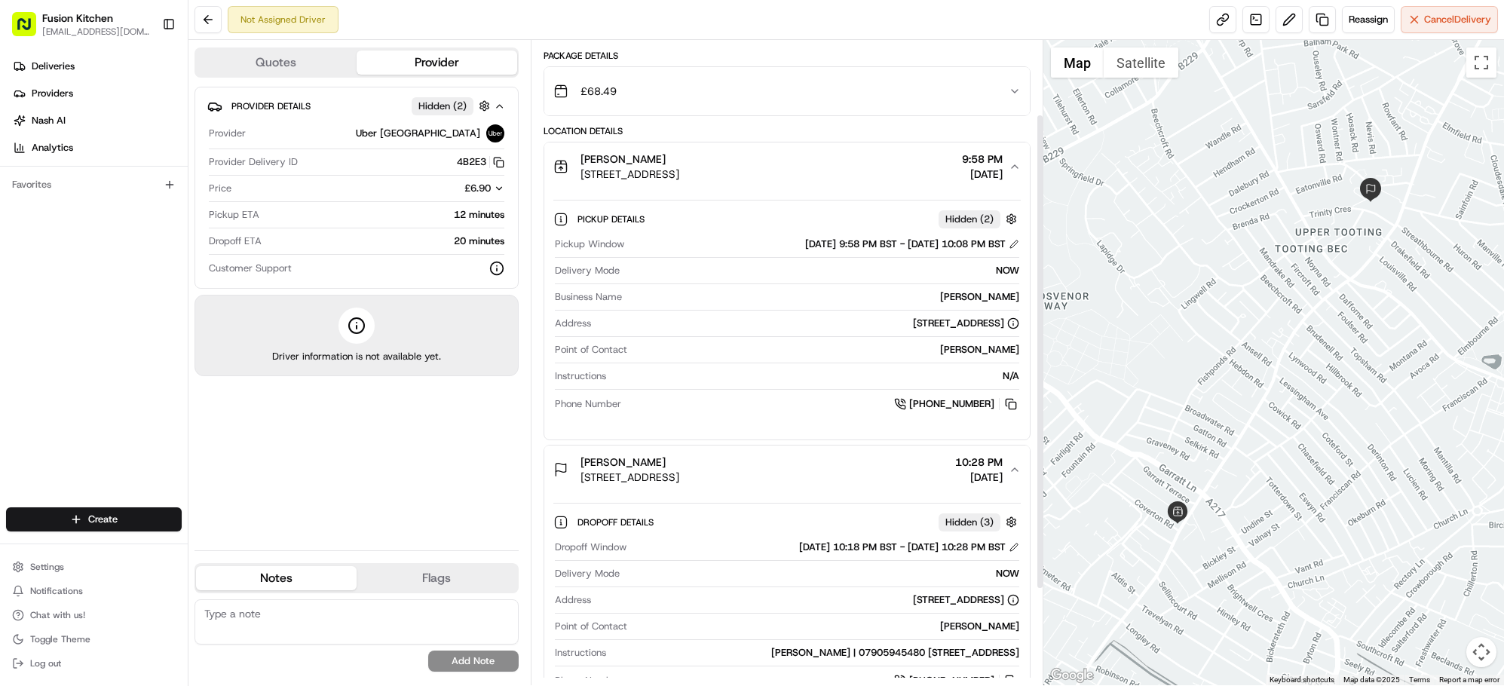
scroll to position [100, 0]
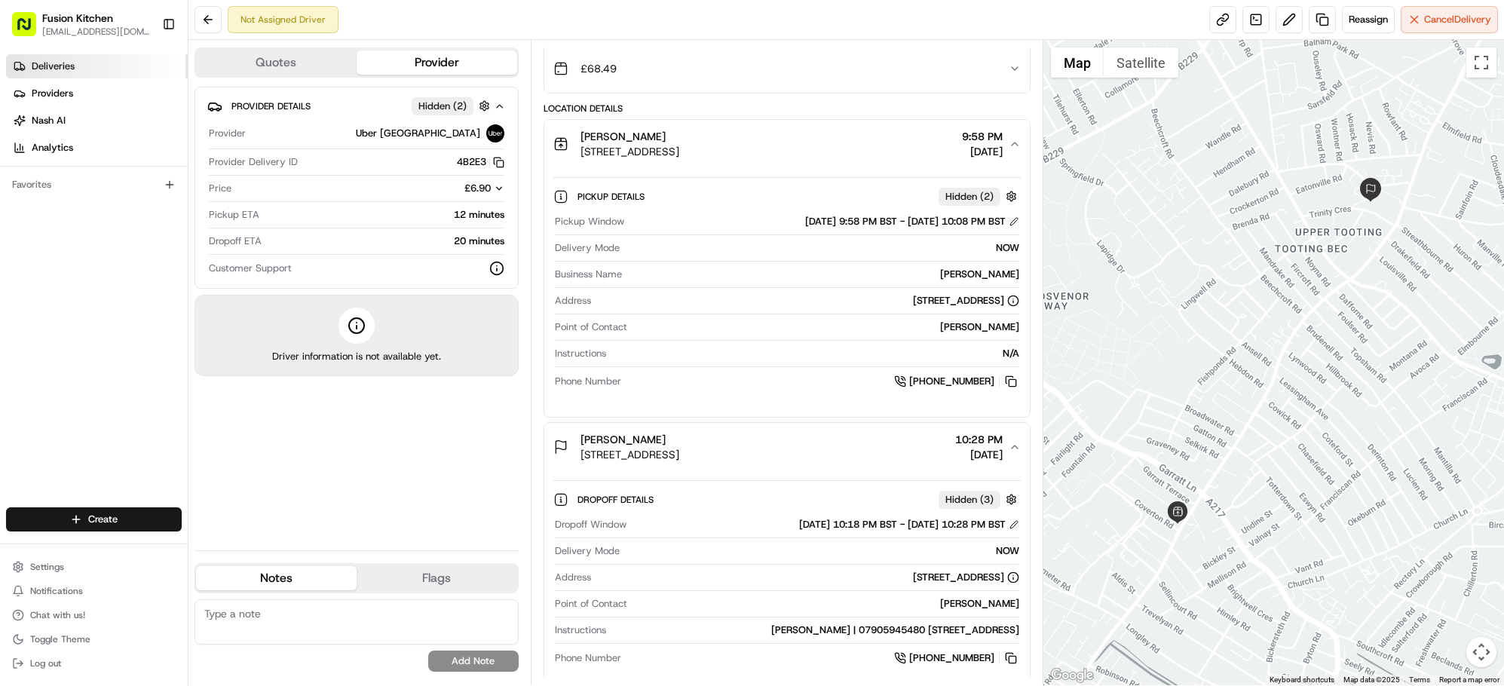
click at [69, 63] on span "Deliveries" at bounding box center [53, 67] width 43 height 14
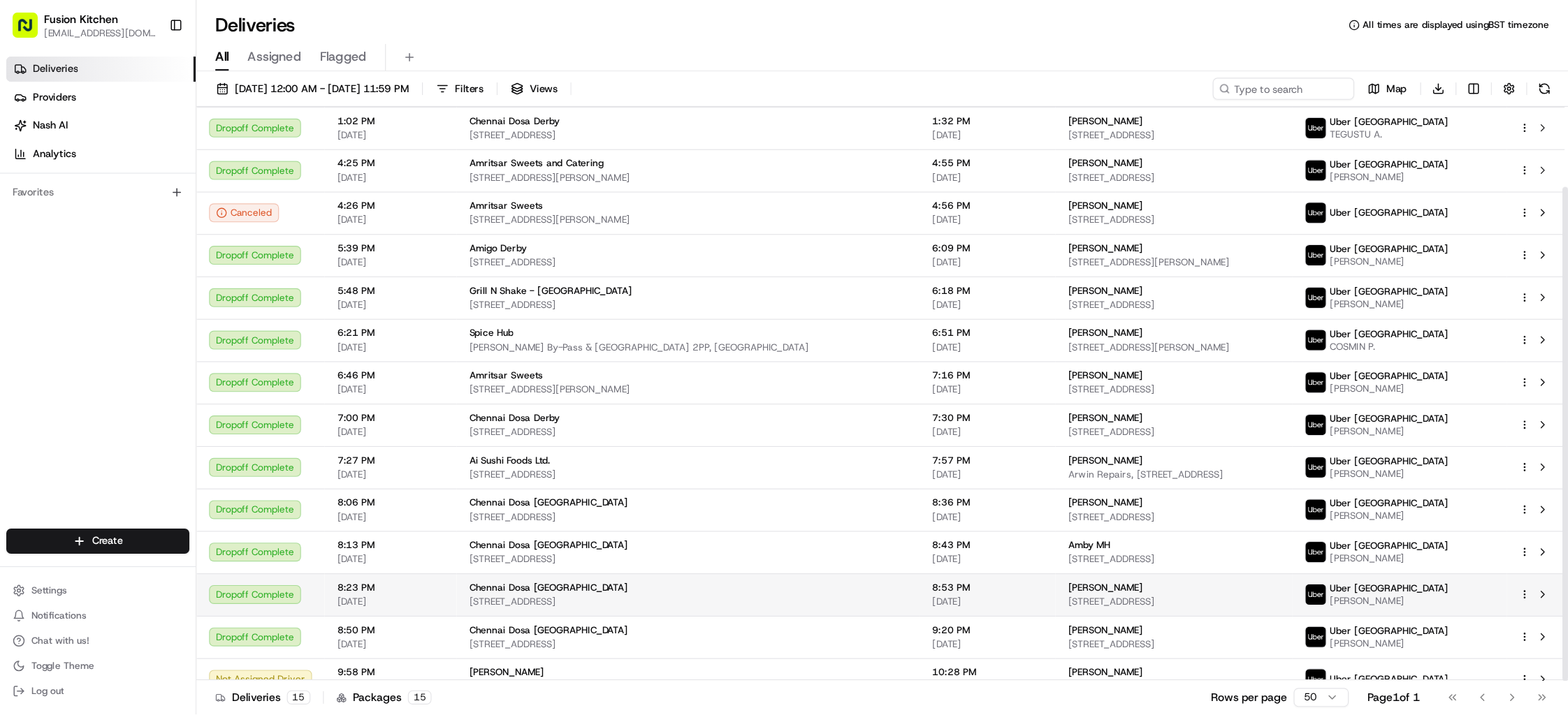
scroll to position [82, 0]
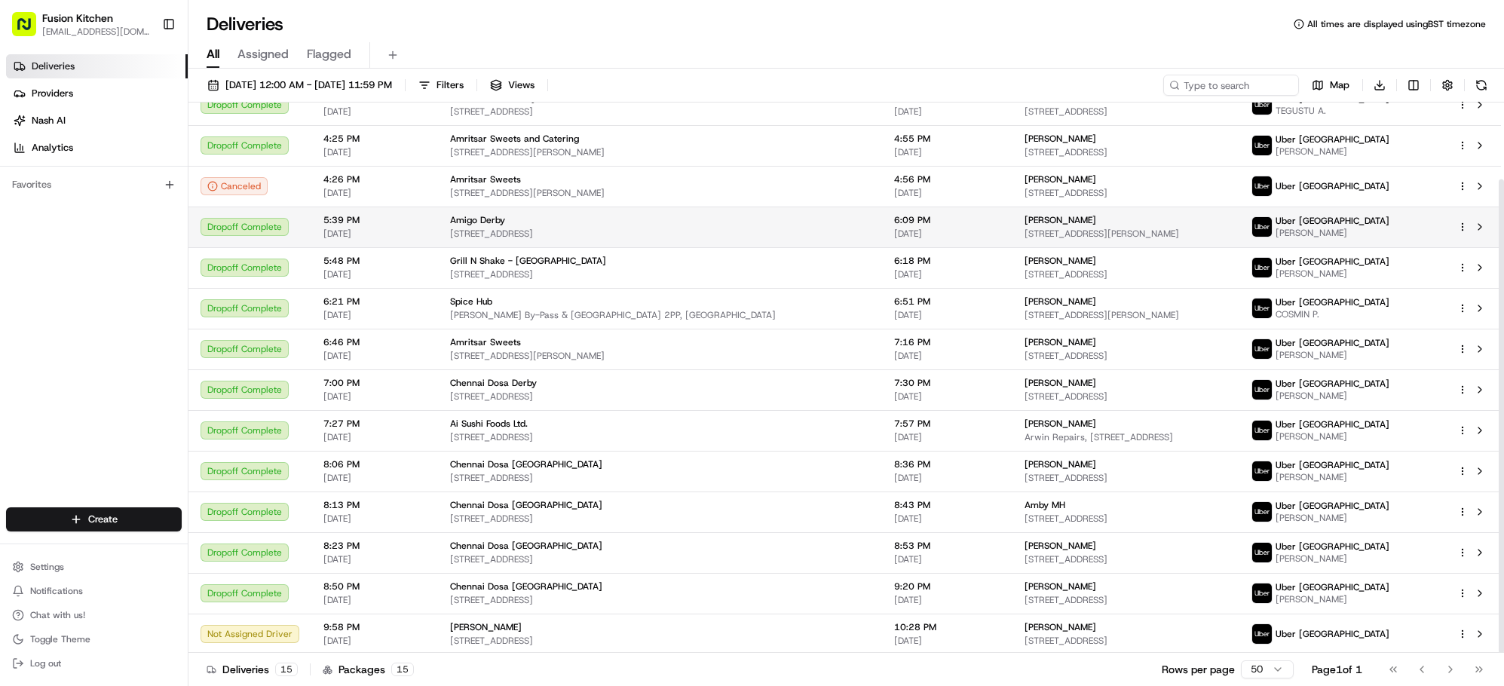
click at [1025, 225] on span "[PERSON_NAME]" at bounding box center [1061, 220] width 72 height 12
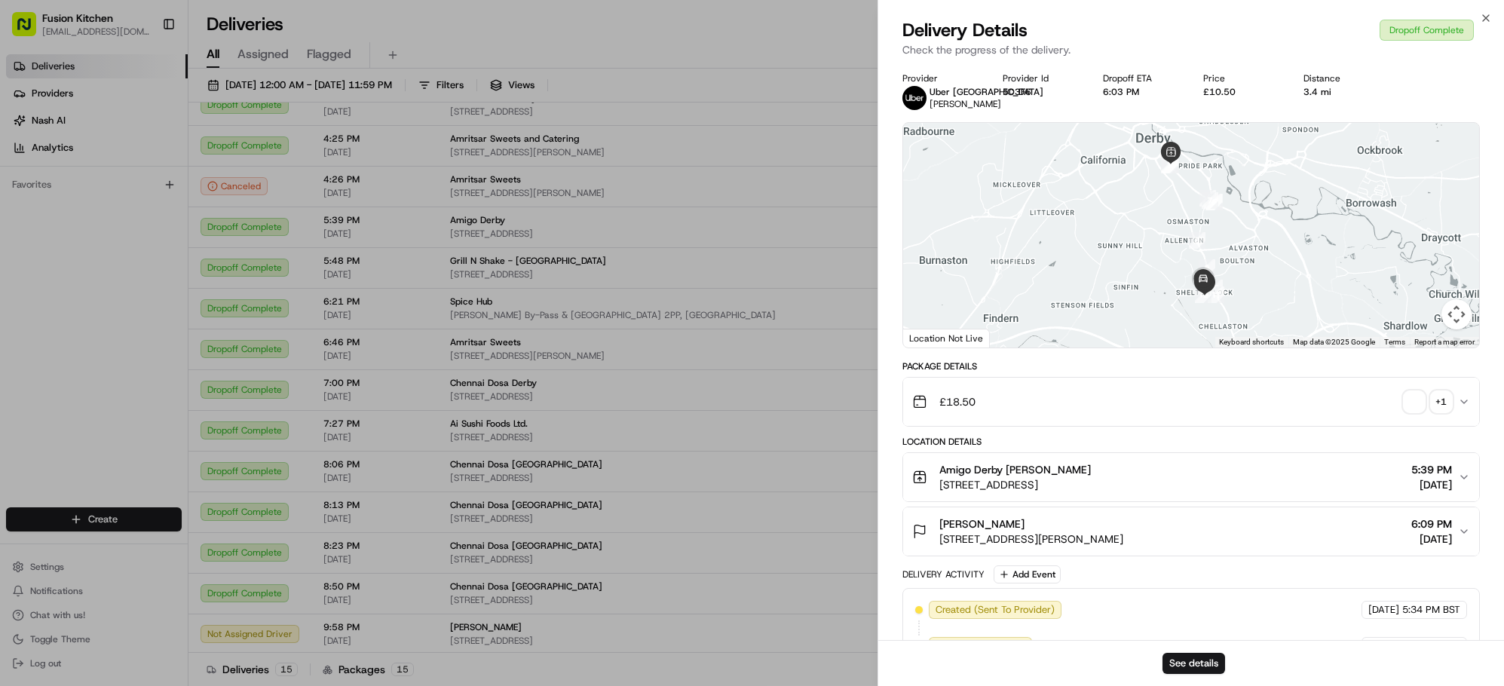
click at [1037, 526] on div "[PERSON_NAME]" at bounding box center [1031, 523] width 184 height 15
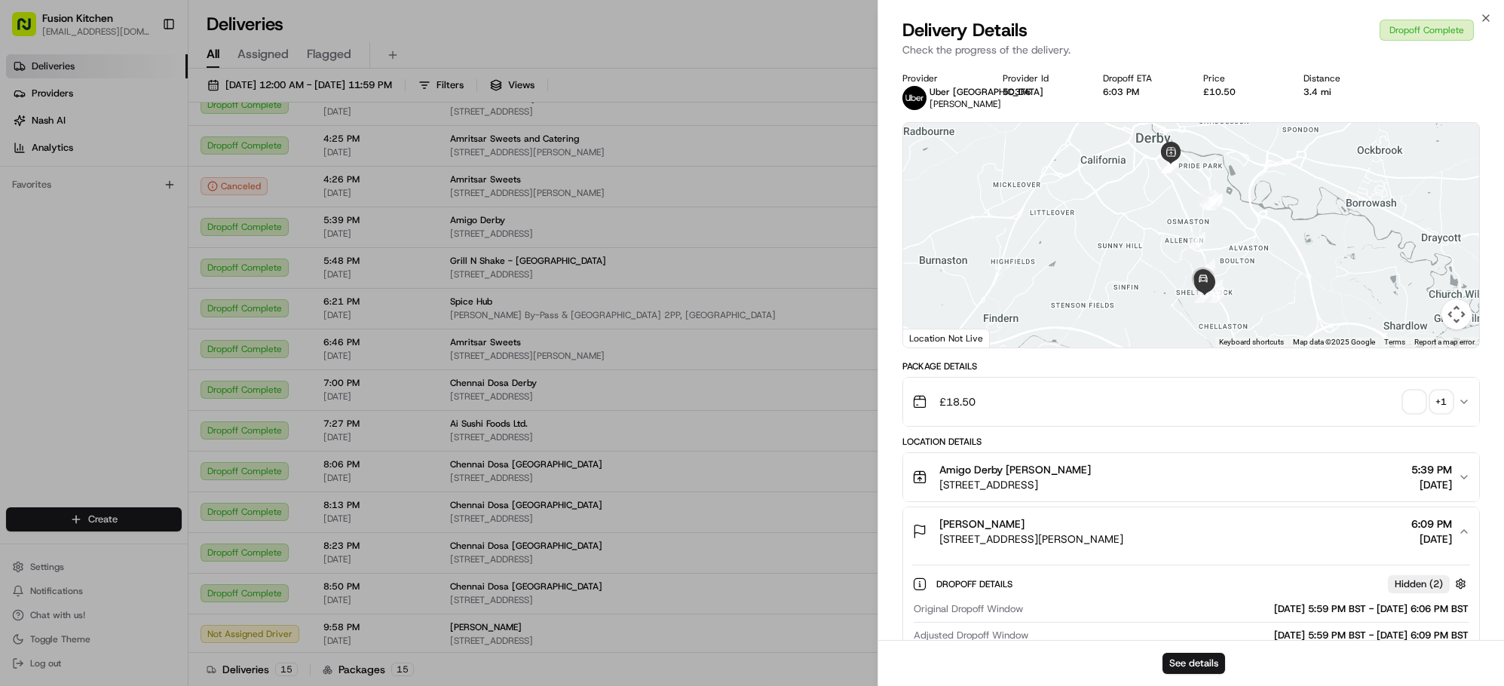
drag, startPoint x: 1006, startPoint y: 522, endPoint x: 936, endPoint y: 526, distance: 70.2
click at [936, 526] on div "Patricia Barrett 27 Weston Park Gardens, Shelton Lock, Derby DE24 9EU, UK" at bounding box center [1017, 531] width 211 height 30
copy span "[PERSON_NAME]"
drag, startPoint x: 1234, startPoint y: 537, endPoint x: 938, endPoint y: 538, distance: 295.6
click at [938, 538] on div "Patricia Barrett 27 Weston Park Gardens, Shelton Lock, Derby DE24 9EU, UK 6:09 …" at bounding box center [1185, 531] width 546 height 30
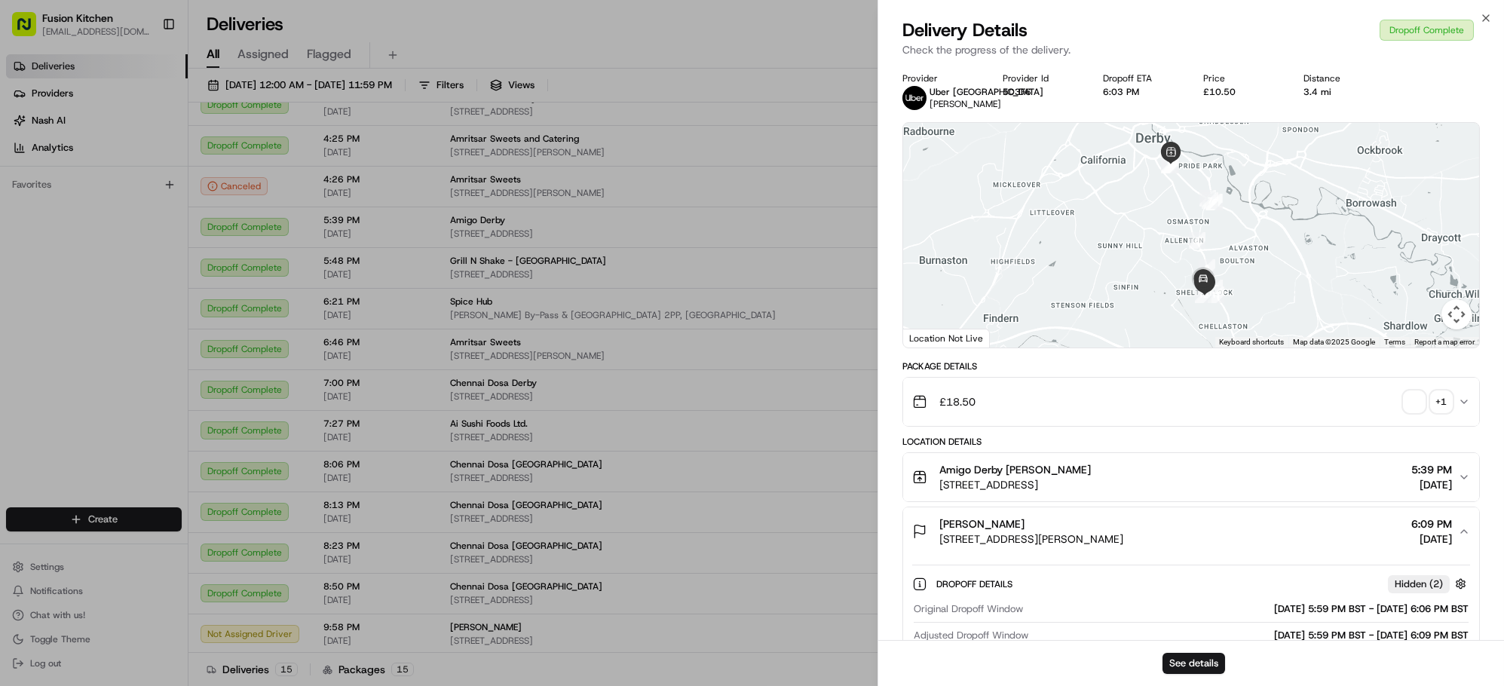
copy span "[STREET_ADDRESS][PERSON_NAME]"
click at [1217, 87] on div "£10.50" at bounding box center [1241, 92] width 76 height 12
copy div "£10.50"
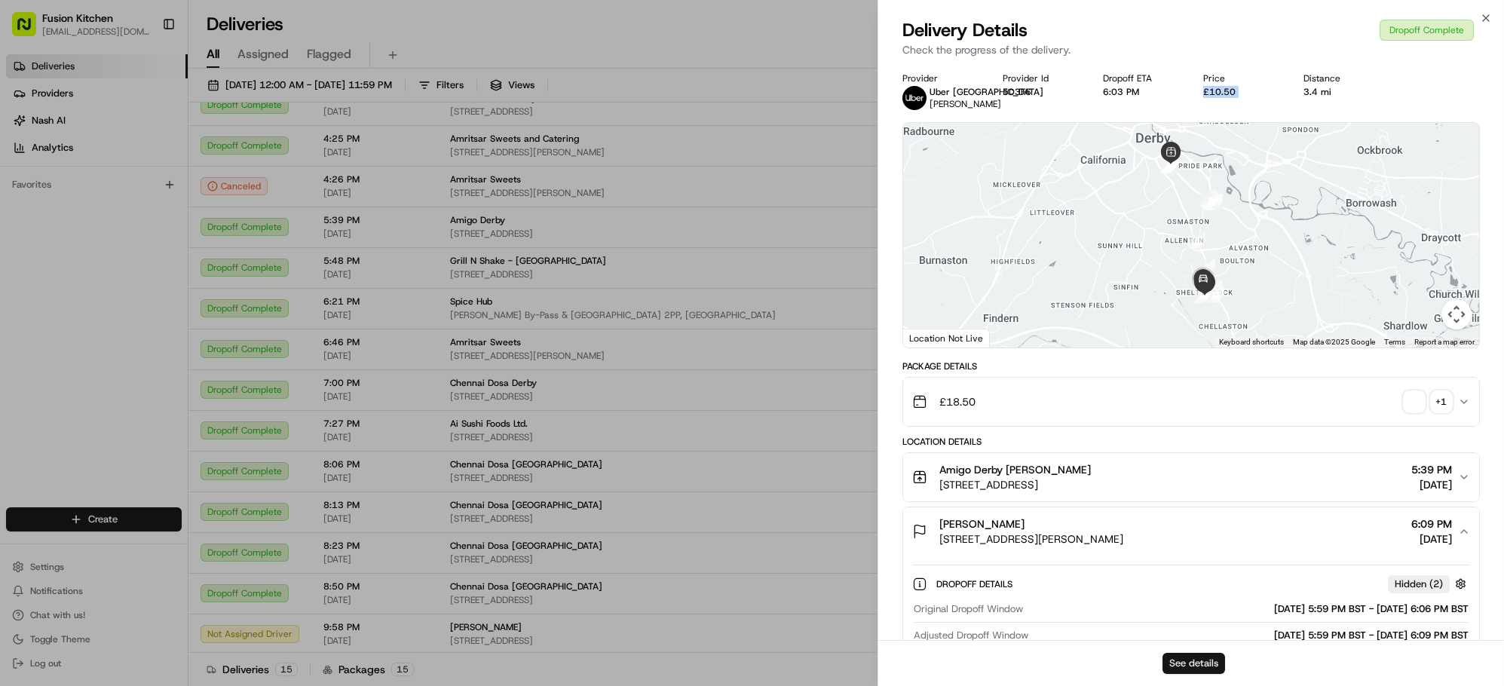
click at [1199, 667] on button "See details" at bounding box center [1194, 663] width 63 height 21
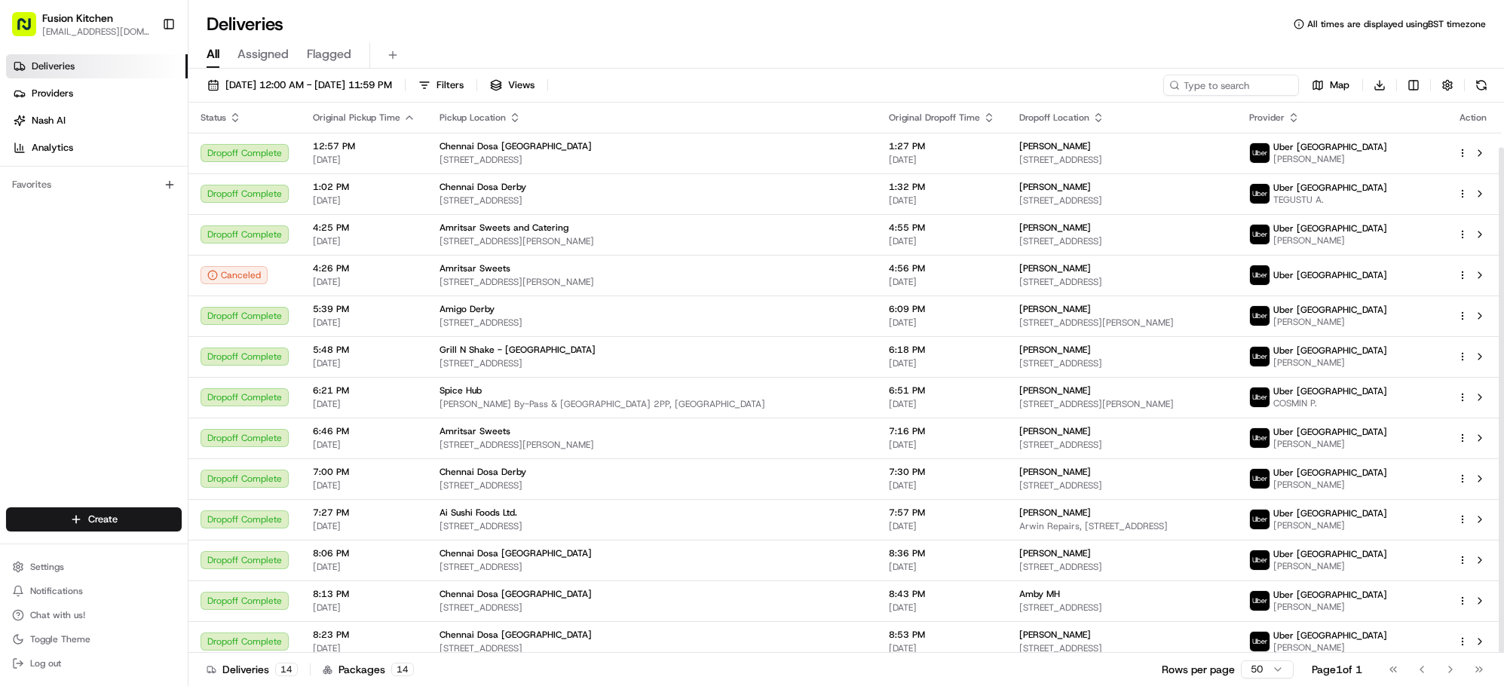
scroll to position [48, 0]
